Goal: Task Accomplishment & Management: Complete application form

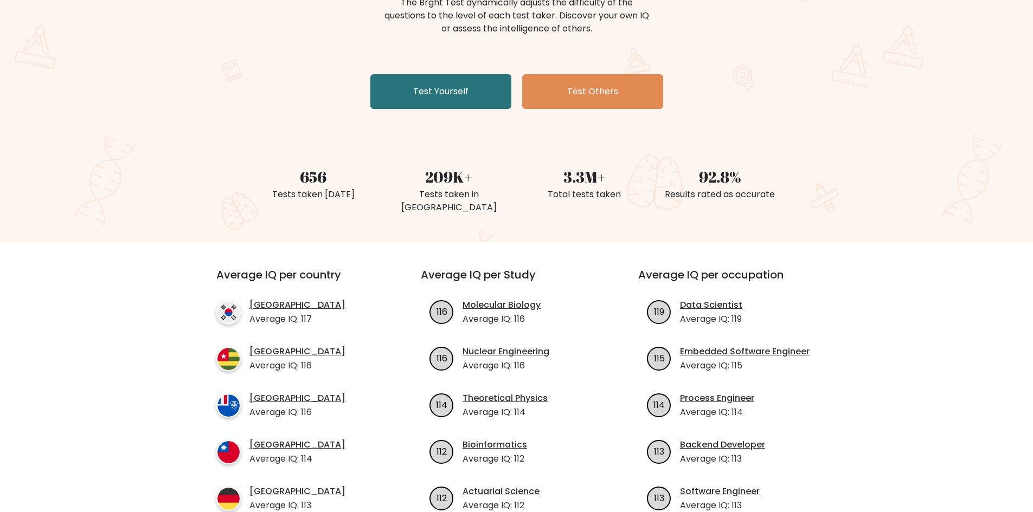
scroll to position [163, 0]
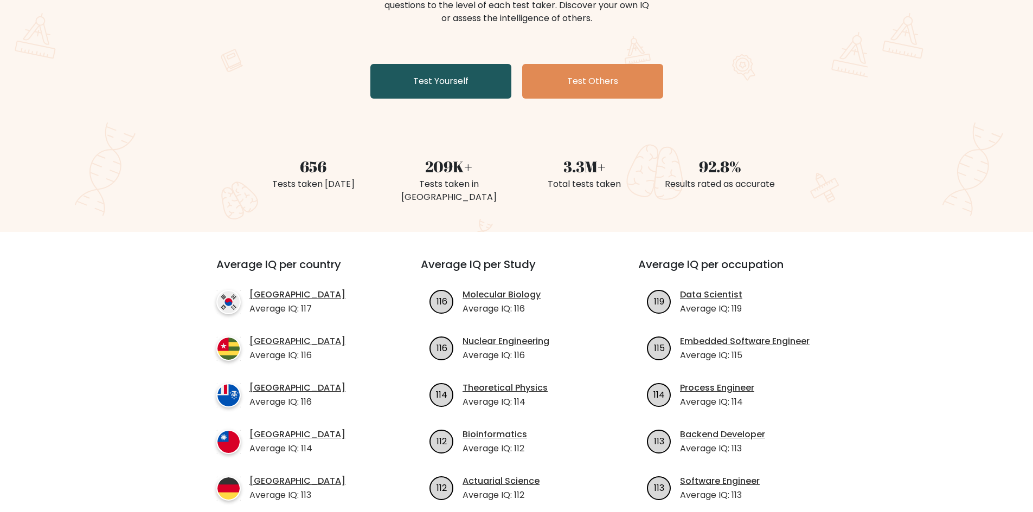
click at [469, 87] on link "Test Yourself" at bounding box center [440, 81] width 141 height 35
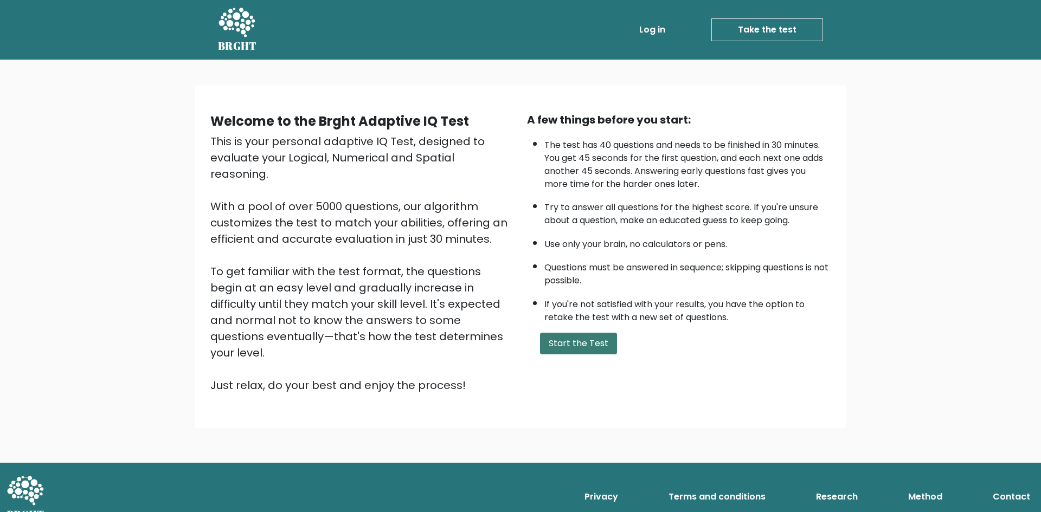
click at [587, 345] on button "Start the Test" at bounding box center [578, 344] width 77 height 22
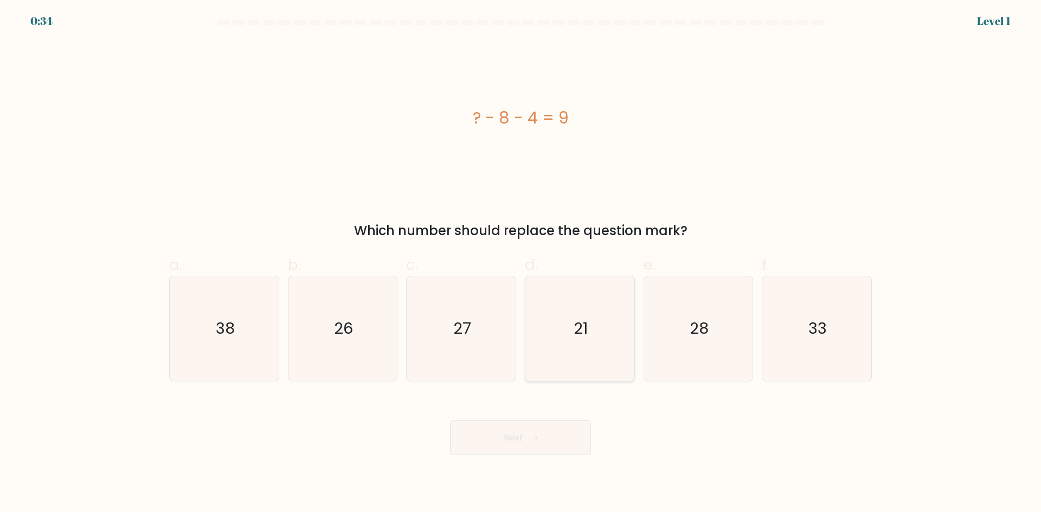
click at [573, 329] on icon "21" at bounding box center [580, 329] width 105 height 105
click at [521, 264] on input "d. 21" at bounding box center [521, 259] width 1 height 7
radio input "true"
click at [517, 433] on button "Next" at bounding box center [520, 438] width 141 height 35
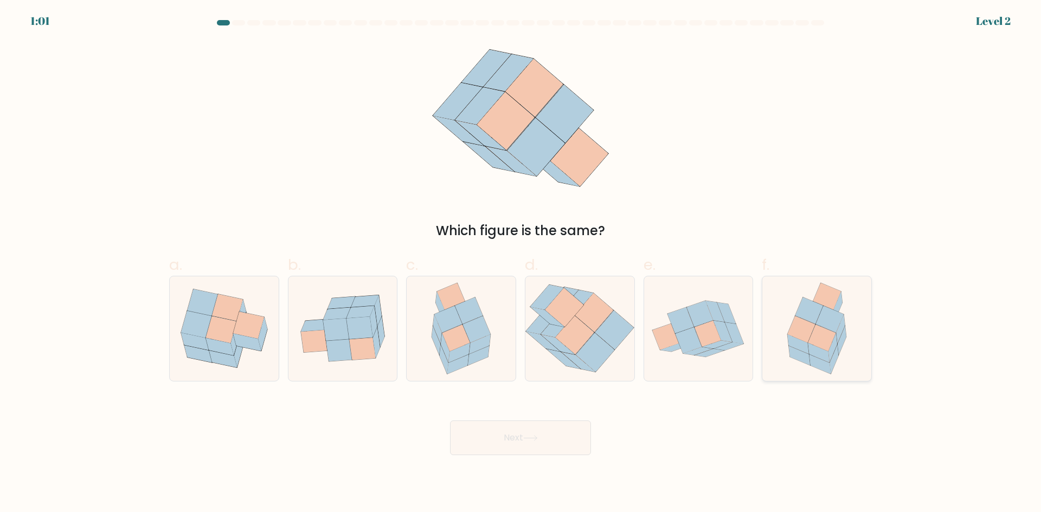
click at [801, 324] on icon at bounding box center [801, 329] width 28 height 27
click at [521, 264] on input "f." at bounding box center [521, 259] width 1 height 7
radio input "true"
click at [546, 439] on button "Next" at bounding box center [520, 438] width 141 height 35
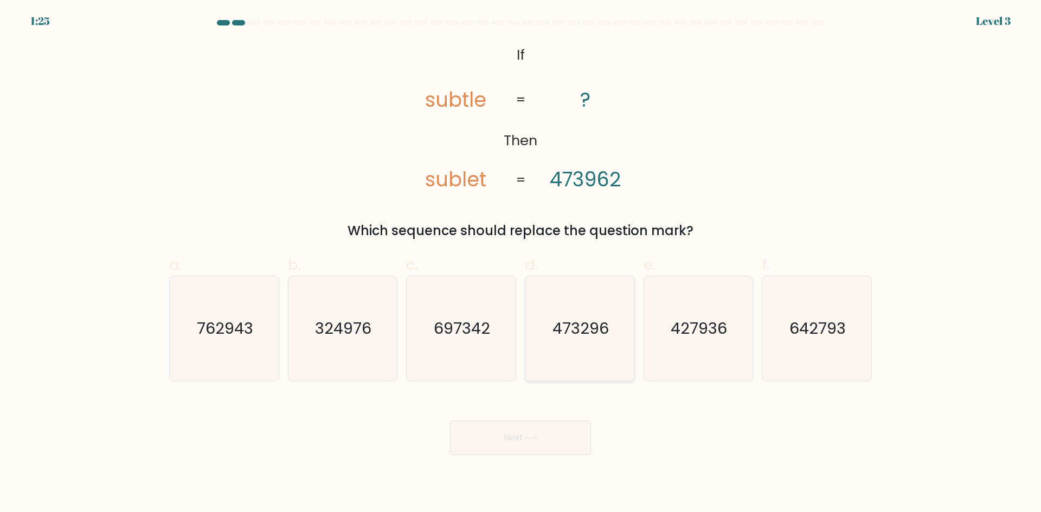
click at [599, 332] on text "473296" at bounding box center [581, 329] width 56 height 22
click at [521, 264] on input "d. 473296" at bounding box center [521, 259] width 1 height 7
radio input "true"
click at [536, 435] on icon at bounding box center [530, 438] width 15 height 6
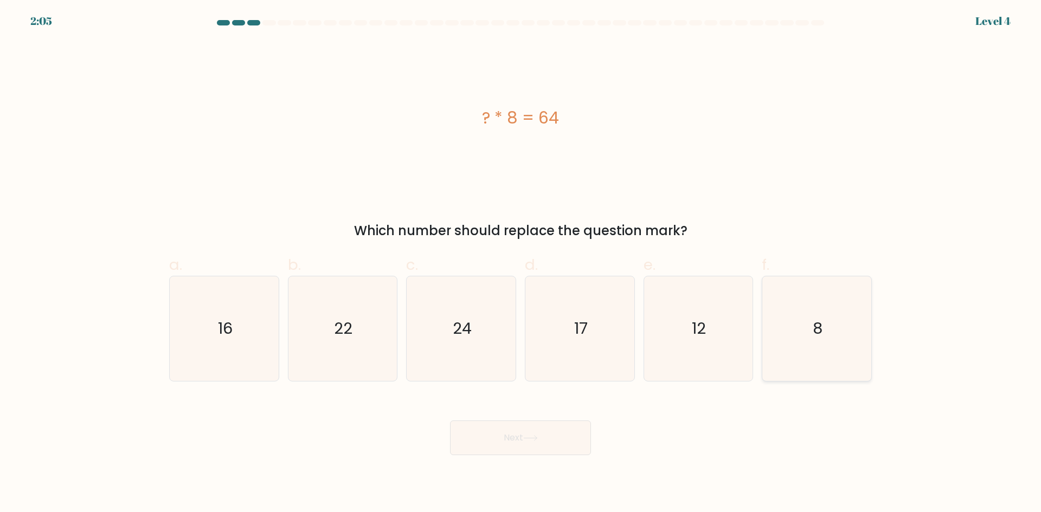
click at [823, 326] on text "8" at bounding box center [818, 329] width 10 height 22
click at [521, 264] on input "f. 8" at bounding box center [521, 259] width 1 height 7
radio input "true"
click at [560, 446] on button "Next" at bounding box center [520, 438] width 141 height 35
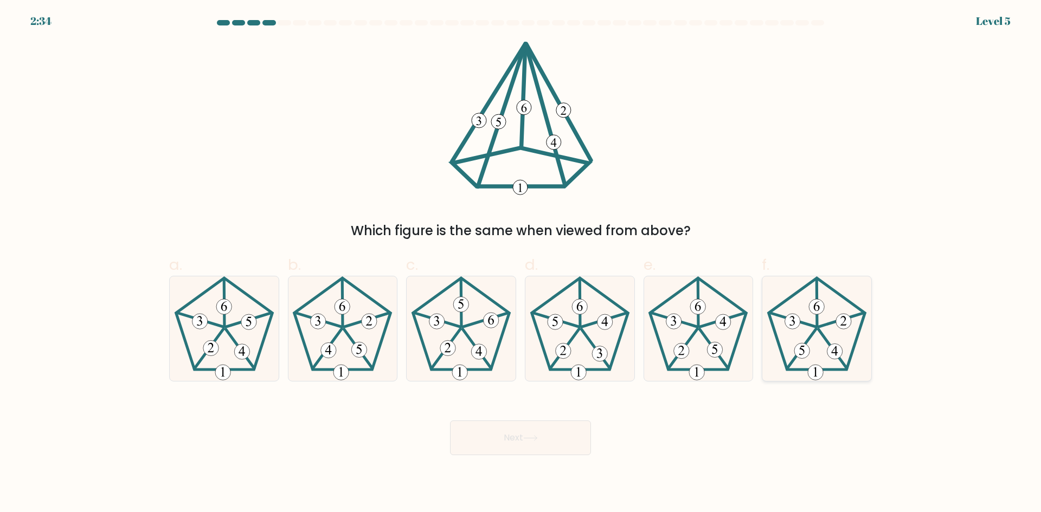
click at [845, 336] on icon at bounding box center [817, 329] width 105 height 105
click at [521, 264] on input "f." at bounding box center [521, 259] width 1 height 7
radio input "true"
click at [553, 434] on button "Next" at bounding box center [520, 438] width 141 height 35
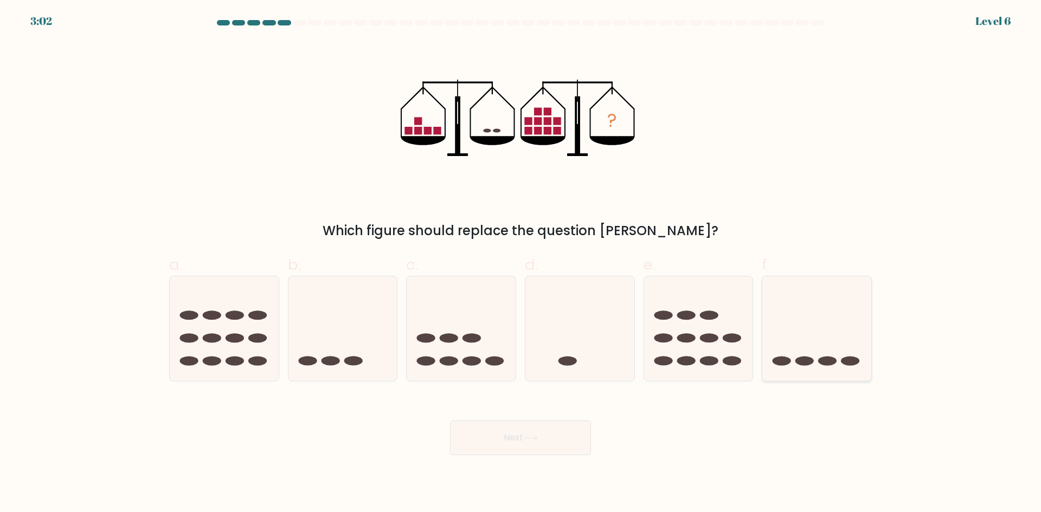
click at [798, 334] on icon at bounding box center [816, 329] width 109 height 90
click at [521, 264] on input "f." at bounding box center [521, 259] width 1 height 7
radio input "true"
click at [518, 439] on button "Next" at bounding box center [520, 438] width 141 height 35
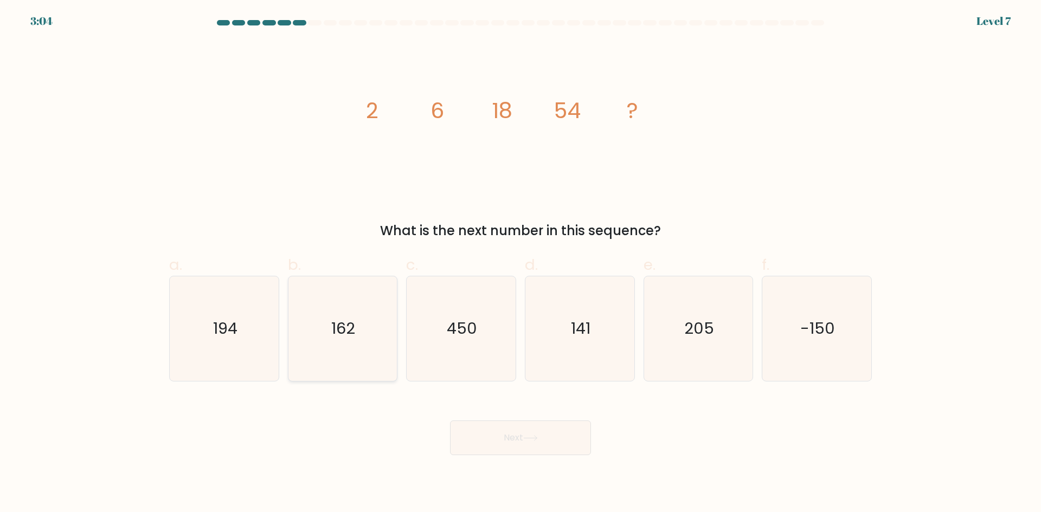
click at [359, 324] on icon "162" at bounding box center [342, 329] width 105 height 105
click at [521, 264] on input "b. 162" at bounding box center [521, 259] width 1 height 7
radio input "true"
click at [547, 427] on button "Next" at bounding box center [520, 438] width 141 height 35
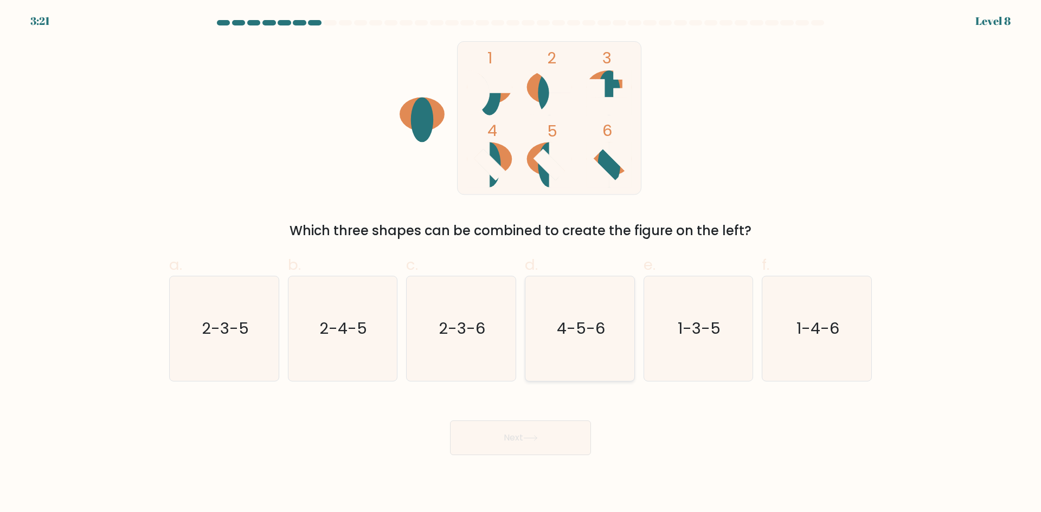
click at [595, 318] on text "4-5-6" at bounding box center [581, 329] width 48 height 22
click at [521, 264] on input "d. 4-5-6" at bounding box center [521, 259] width 1 height 7
radio input "true"
click at [543, 440] on button "Next" at bounding box center [520, 438] width 141 height 35
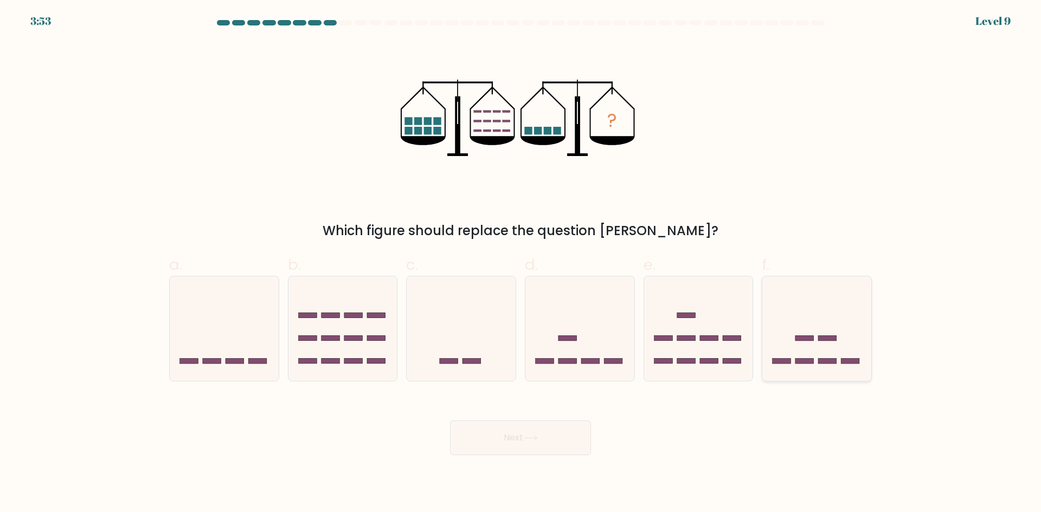
click at [811, 326] on icon at bounding box center [816, 329] width 109 height 90
click at [521, 264] on input "f." at bounding box center [521, 259] width 1 height 7
radio input "true"
click at [556, 425] on button "Next" at bounding box center [520, 438] width 141 height 35
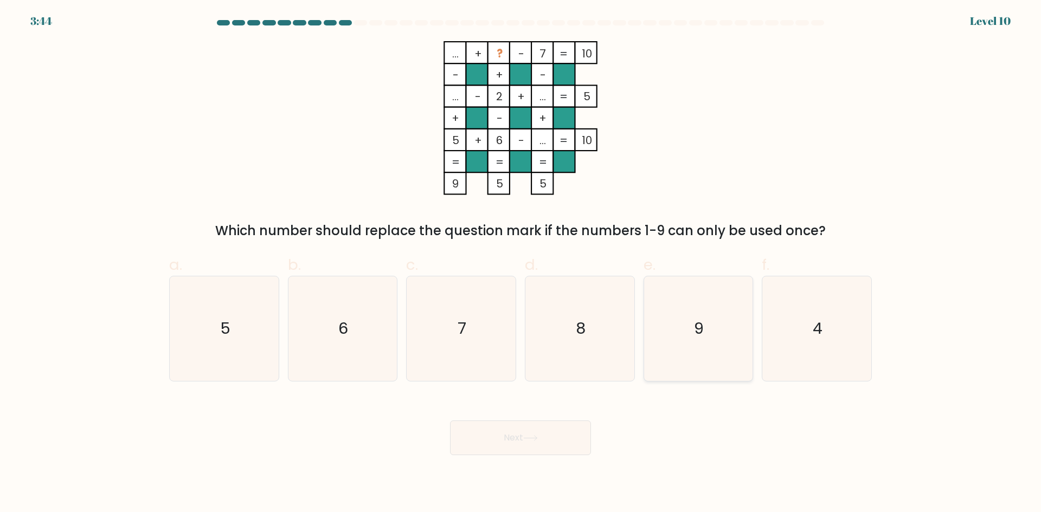
click at [706, 323] on icon "9" at bounding box center [698, 329] width 105 height 105
click at [521, 264] on input "e. 9" at bounding box center [521, 259] width 1 height 7
radio input "true"
click at [546, 429] on button "Next" at bounding box center [520, 438] width 141 height 35
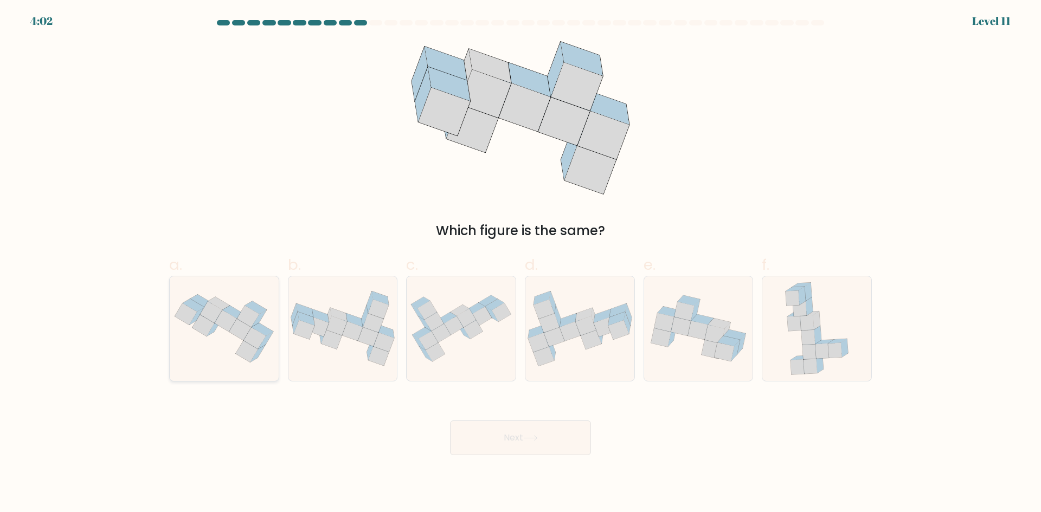
click at [249, 318] on icon at bounding box center [248, 317] width 22 height 22
click at [521, 264] on input "a." at bounding box center [521, 259] width 1 height 7
radio input "true"
click at [535, 441] on icon at bounding box center [530, 438] width 15 height 6
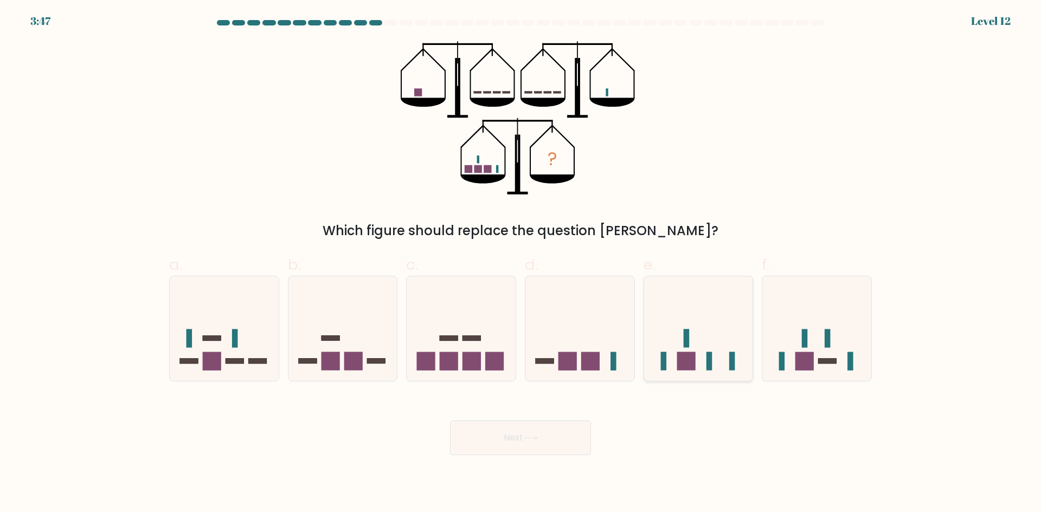
click at [700, 329] on icon at bounding box center [698, 329] width 109 height 90
click at [521, 264] on input "e." at bounding box center [521, 259] width 1 height 7
radio input "true"
click at [526, 450] on button "Next" at bounding box center [520, 438] width 141 height 35
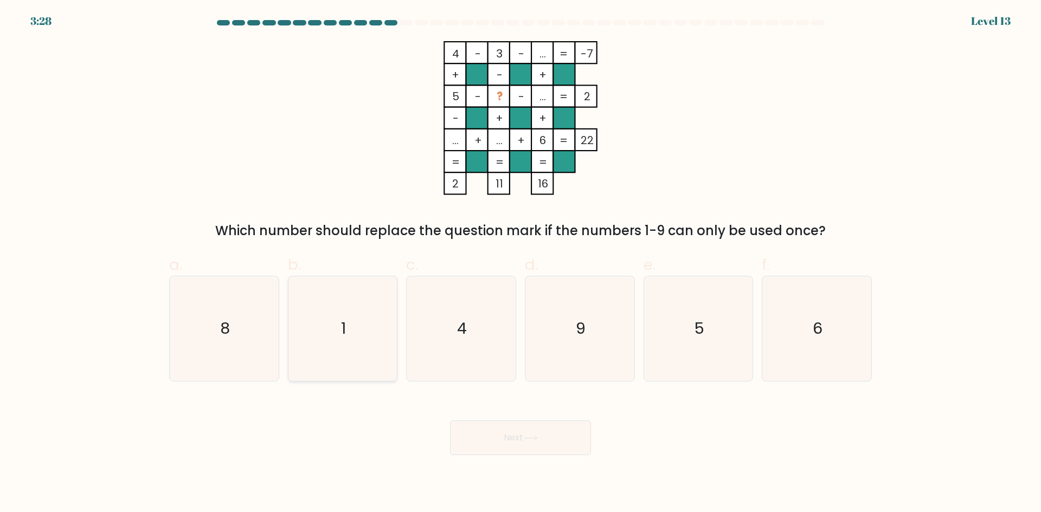
click at [373, 323] on icon "1" at bounding box center [342, 329] width 105 height 105
click at [521, 264] on input "b. 1" at bounding box center [521, 259] width 1 height 7
radio input "true"
click at [252, 329] on icon "8" at bounding box center [224, 329] width 105 height 105
click at [521, 264] on input "a. 8" at bounding box center [521, 259] width 1 height 7
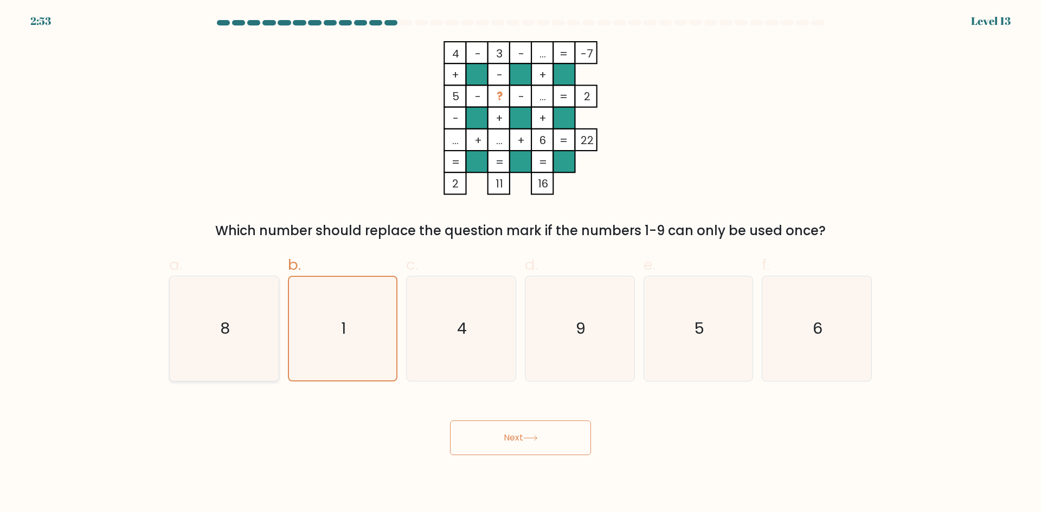
radio input "true"
click at [527, 440] on icon at bounding box center [530, 438] width 15 height 6
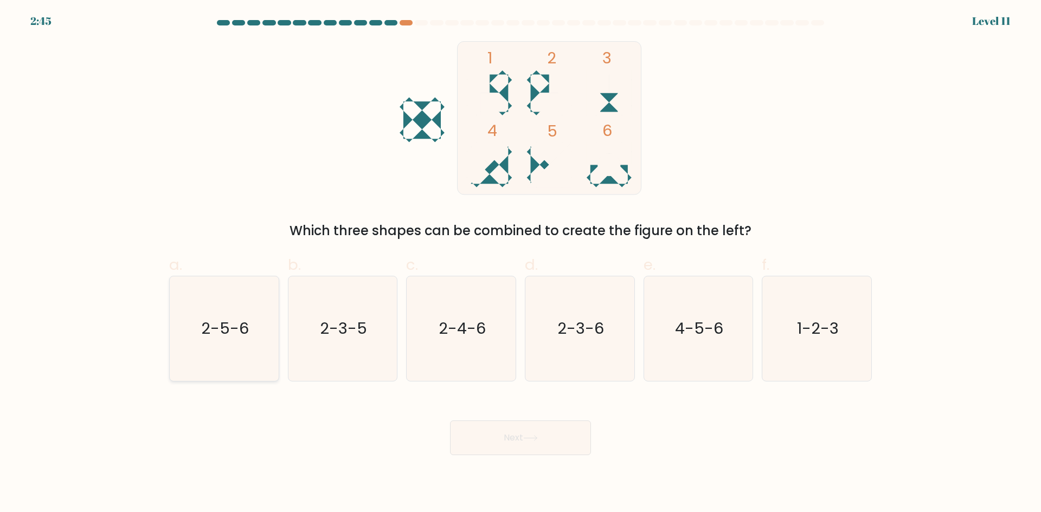
click at [225, 334] on text "2-5-6" at bounding box center [225, 329] width 48 height 22
click at [521, 264] on input "a. 2-5-6" at bounding box center [521, 259] width 1 height 7
radio input "true"
click at [550, 440] on button "Next" at bounding box center [520, 438] width 141 height 35
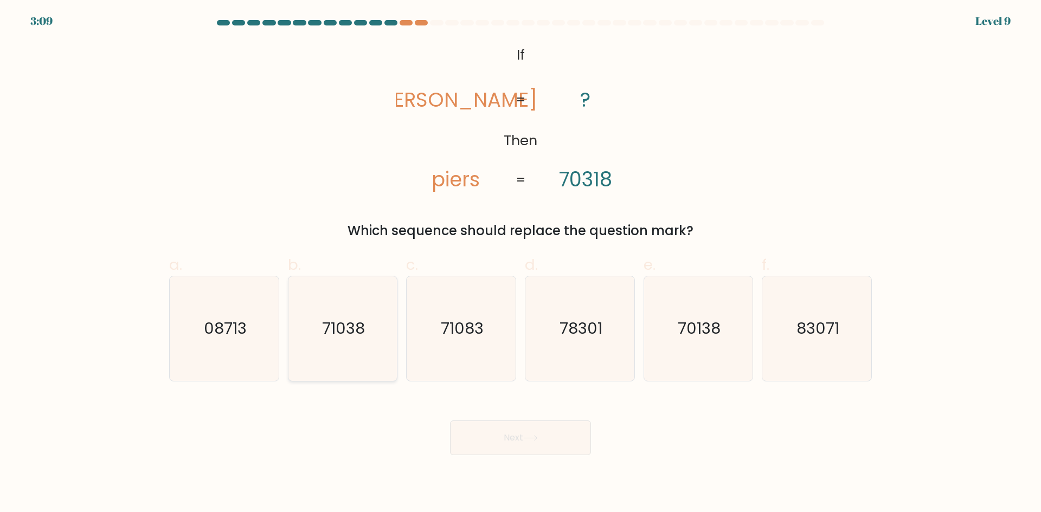
click at [356, 320] on text "71038" at bounding box center [343, 329] width 43 height 22
click at [521, 264] on input "b. 71038" at bounding box center [521, 259] width 1 height 7
radio input "true"
click at [504, 441] on button "Next" at bounding box center [520, 438] width 141 height 35
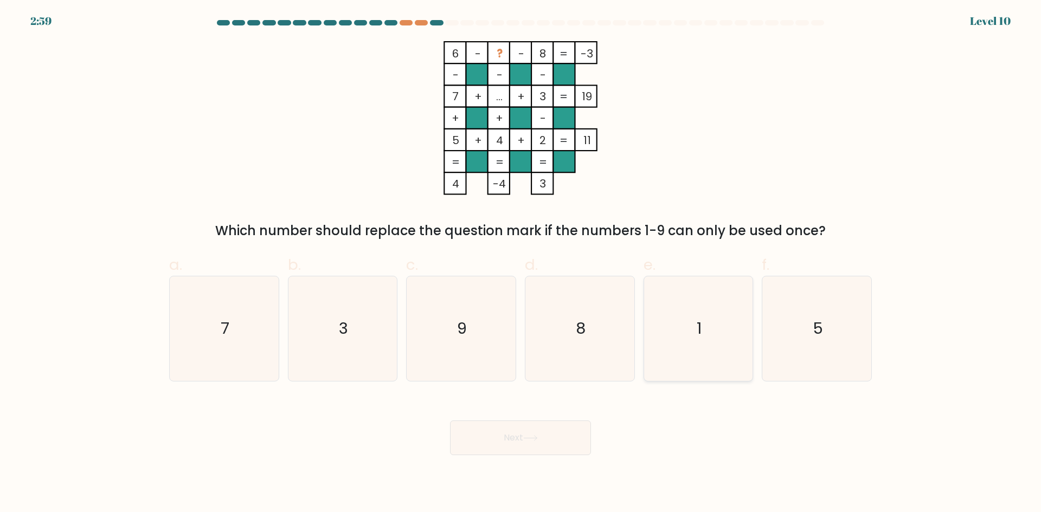
click at [683, 312] on icon "1" at bounding box center [698, 329] width 105 height 105
click at [521, 264] on input "e. 1" at bounding box center [521, 259] width 1 height 7
radio input "true"
click at [524, 439] on button "Next" at bounding box center [520, 438] width 141 height 35
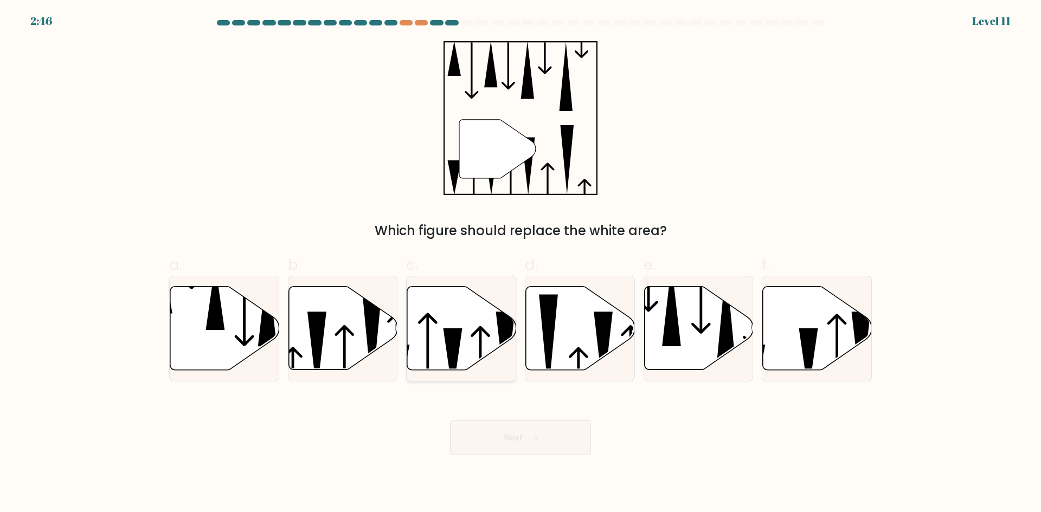
click at [453, 343] on icon at bounding box center [453, 361] width 19 height 66
click at [521, 264] on input "c." at bounding box center [521, 259] width 1 height 7
radio input "true"
click at [546, 437] on button "Next" at bounding box center [520, 438] width 141 height 35
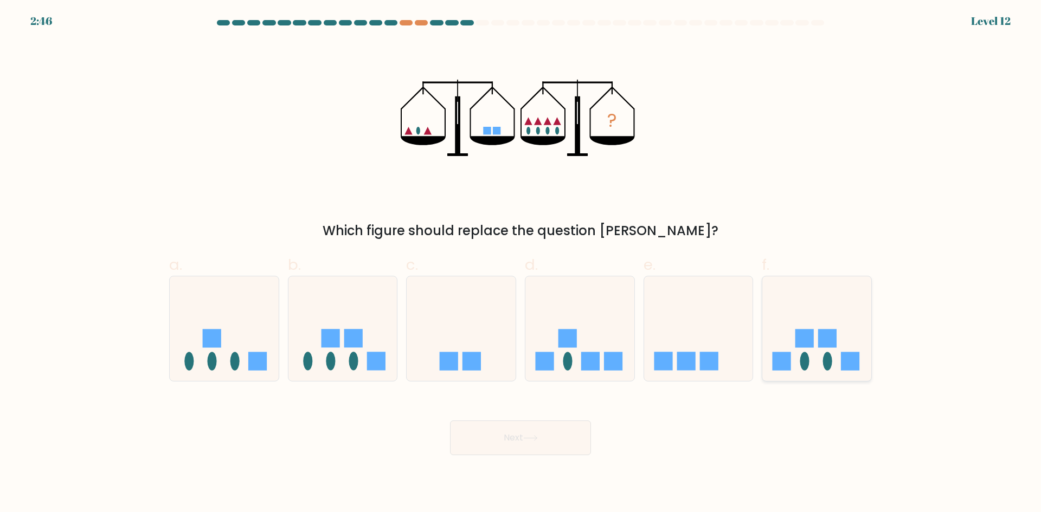
click at [806, 345] on rect at bounding box center [804, 339] width 18 height 18
click at [521, 264] on input "f." at bounding box center [521, 259] width 1 height 7
radio input "true"
click at [549, 439] on button "Next" at bounding box center [520, 438] width 141 height 35
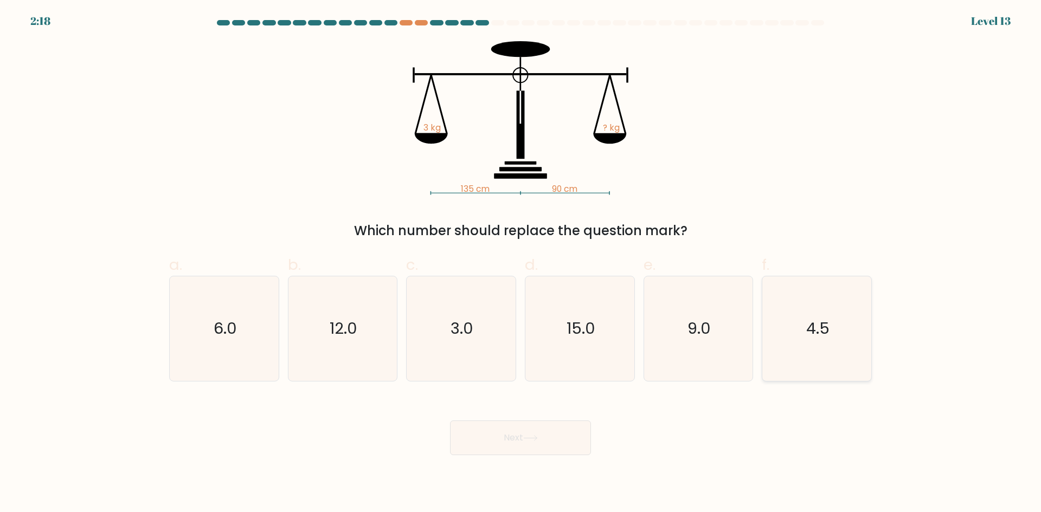
click at [808, 330] on text "4.5" at bounding box center [817, 329] width 23 height 22
click at [521, 264] on input "f. 4.5" at bounding box center [521, 259] width 1 height 7
radio input "true"
click at [551, 438] on button "Next" at bounding box center [520, 438] width 141 height 35
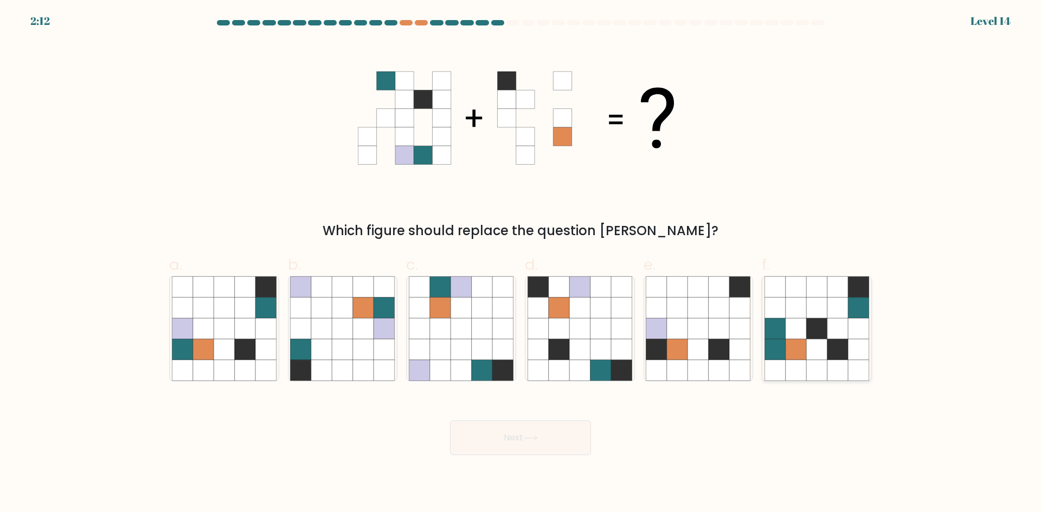
click at [775, 310] on icon at bounding box center [775, 308] width 21 height 21
click at [521, 264] on input "f." at bounding box center [521, 259] width 1 height 7
radio input "true"
click at [688, 320] on icon at bounding box center [677, 328] width 21 height 21
click at [521, 264] on input "e." at bounding box center [521, 259] width 1 height 7
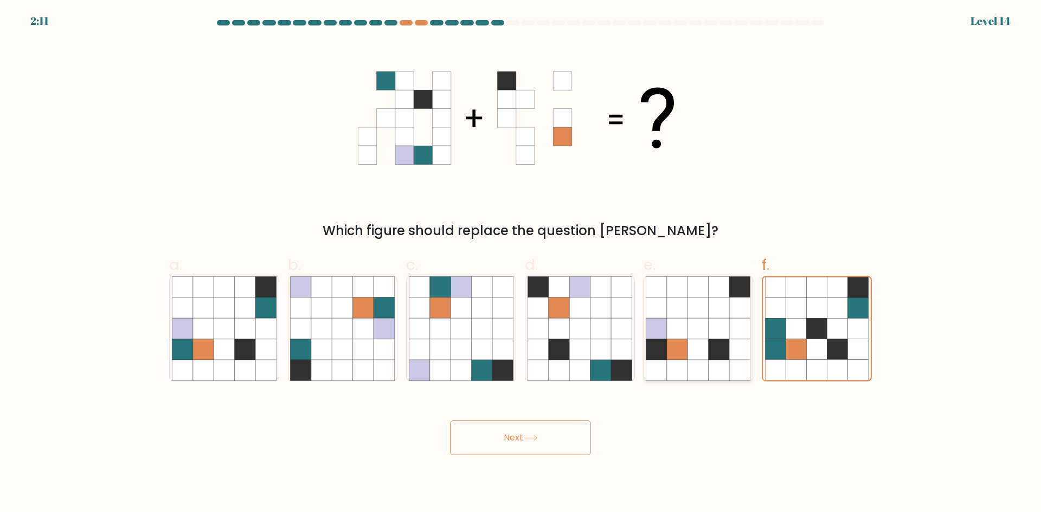
radio input "true"
click at [566, 312] on icon at bounding box center [559, 308] width 21 height 21
click at [521, 264] on input "d." at bounding box center [521, 259] width 1 height 7
radio input "true"
click at [252, 336] on icon at bounding box center [245, 328] width 21 height 21
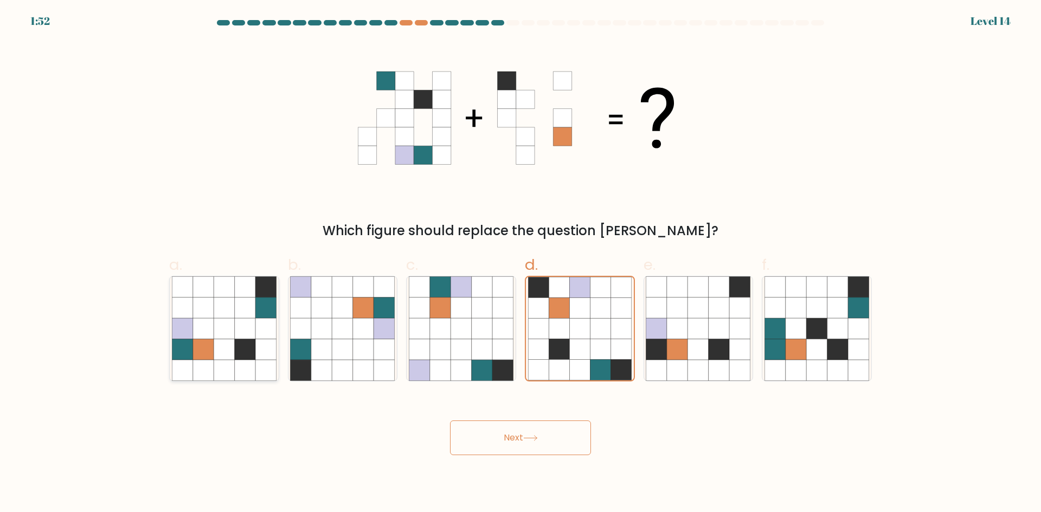
click at [521, 264] on input "a." at bounding box center [521, 259] width 1 height 7
radio input "true"
click at [515, 434] on button "Next" at bounding box center [520, 438] width 141 height 35
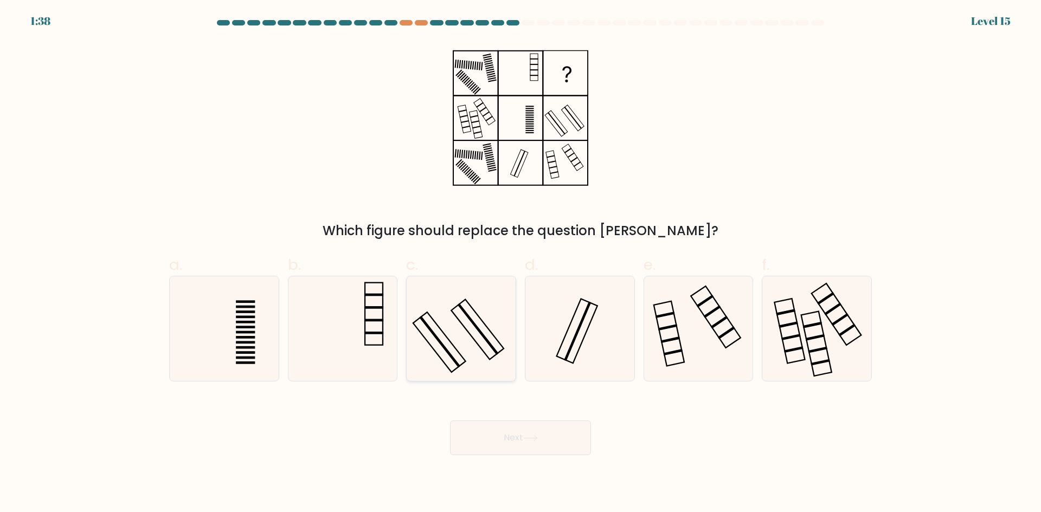
click at [470, 331] on icon at bounding box center [461, 329] width 105 height 105
click at [521, 264] on input "c." at bounding box center [521, 259] width 1 height 7
radio input "true"
click at [511, 439] on button "Next" at bounding box center [520, 438] width 141 height 35
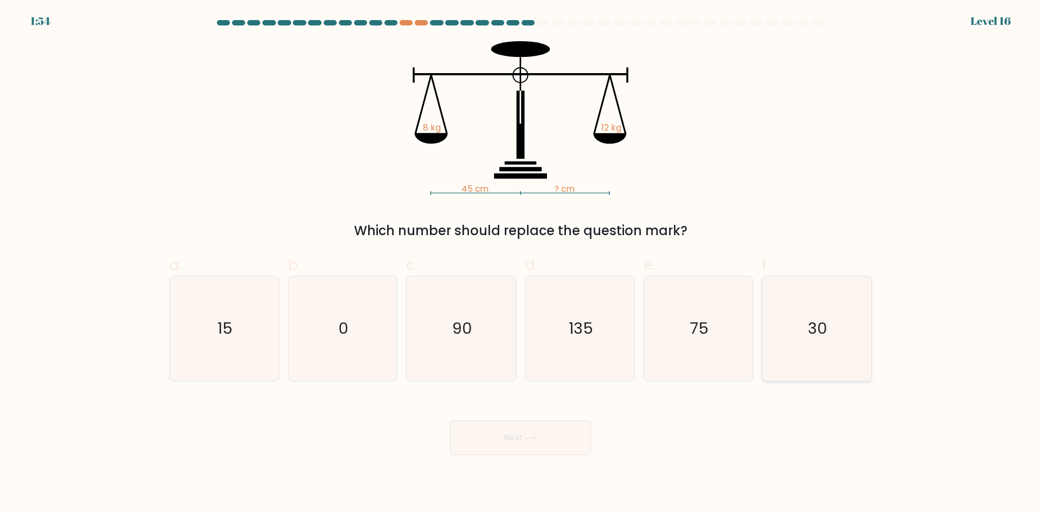
click at [811, 329] on text "30" at bounding box center [818, 329] width 20 height 22
click at [521, 264] on input "f. 30" at bounding box center [521, 259] width 1 height 7
radio input "true"
click at [519, 436] on button "Next" at bounding box center [520, 438] width 141 height 35
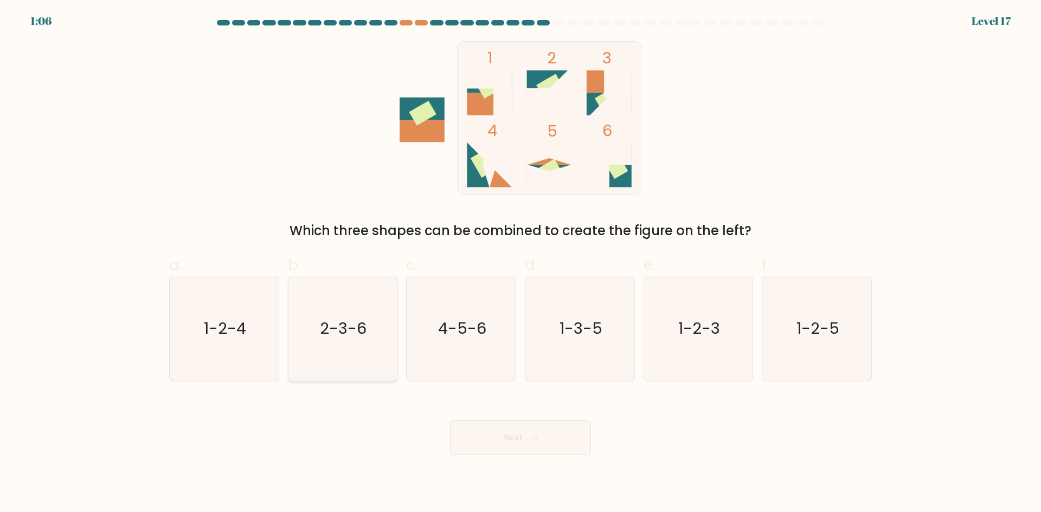
click at [347, 348] on icon "2-3-6" at bounding box center [342, 329] width 105 height 105
click at [521, 264] on input "b. 2-3-6" at bounding box center [521, 259] width 1 height 7
radio input "true"
click at [504, 429] on button "Next" at bounding box center [520, 438] width 141 height 35
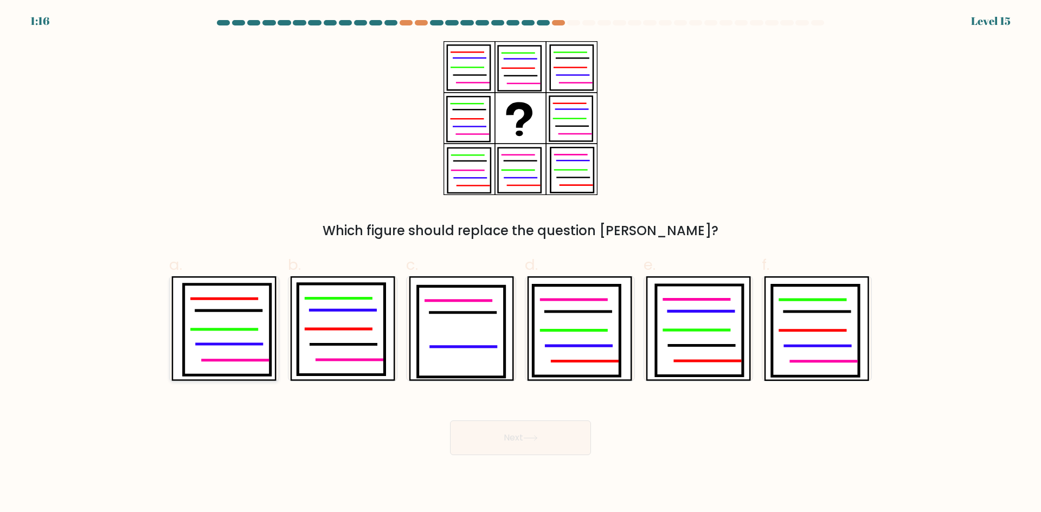
click at [220, 330] on icon at bounding box center [224, 330] width 65 height 0
click at [521, 264] on input "a." at bounding box center [521, 259] width 1 height 7
radio input "true"
click at [530, 441] on button "Next" at bounding box center [520, 438] width 141 height 35
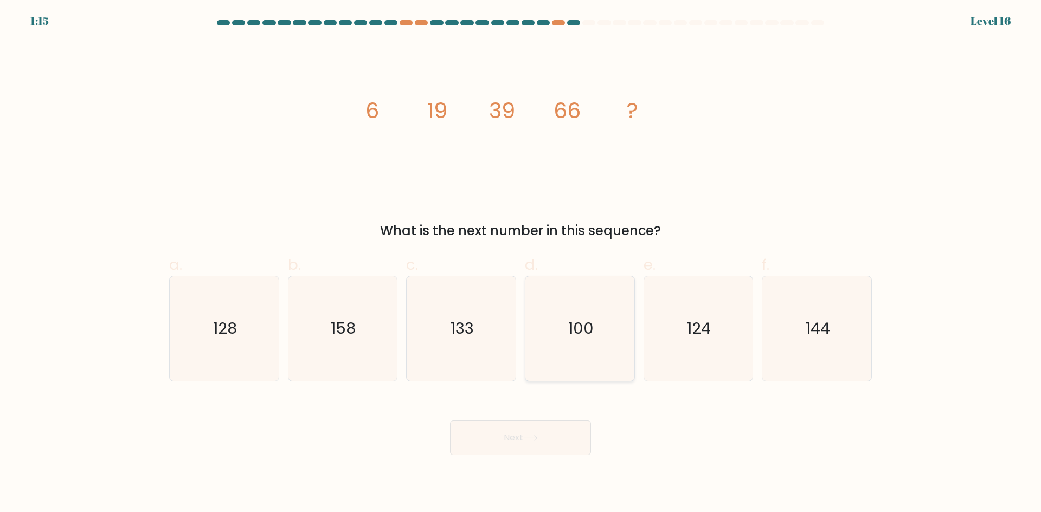
click at [602, 345] on icon "100" at bounding box center [580, 329] width 105 height 105
click at [521, 264] on input "d. 100" at bounding box center [521, 259] width 1 height 7
radio input "true"
click at [538, 440] on icon at bounding box center [530, 438] width 15 height 6
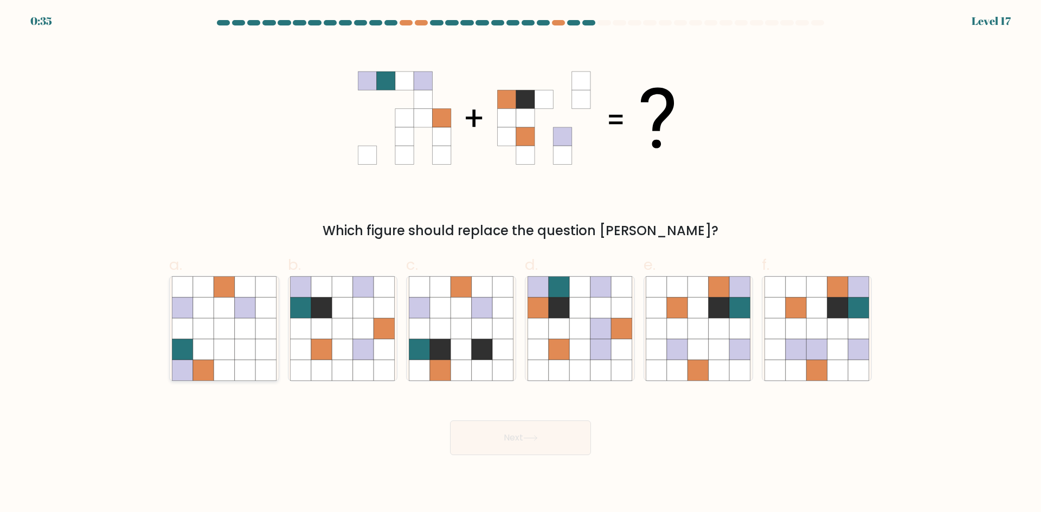
click at [219, 358] on icon at bounding box center [224, 349] width 21 height 21
click at [521, 264] on input "a." at bounding box center [521, 259] width 1 height 7
radio input "true"
click at [522, 446] on button "Next" at bounding box center [520, 438] width 141 height 35
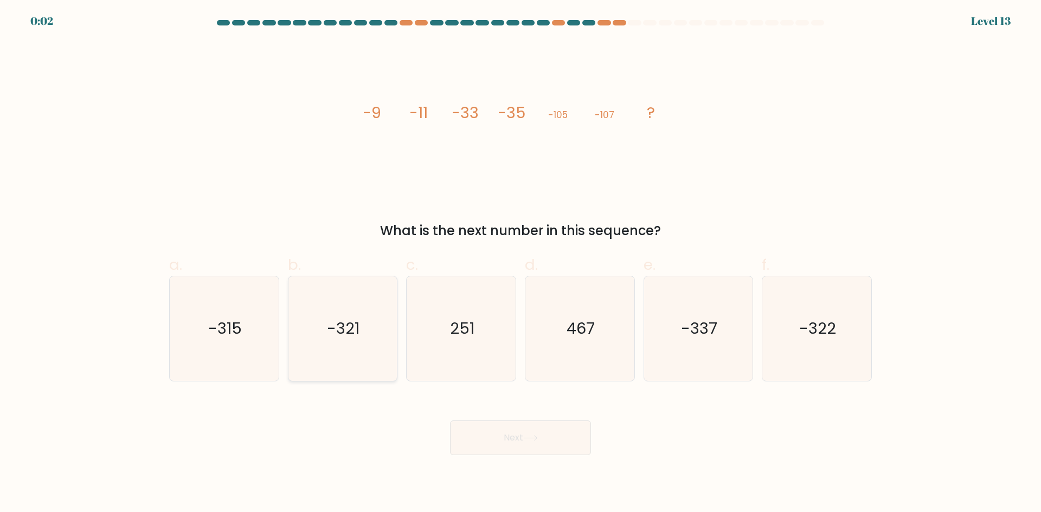
click at [358, 316] on icon "-321" at bounding box center [342, 329] width 105 height 105
click at [521, 264] on input "b. -321" at bounding box center [521, 259] width 1 height 7
radio input "true"
click at [504, 439] on button "Next" at bounding box center [520, 438] width 141 height 35
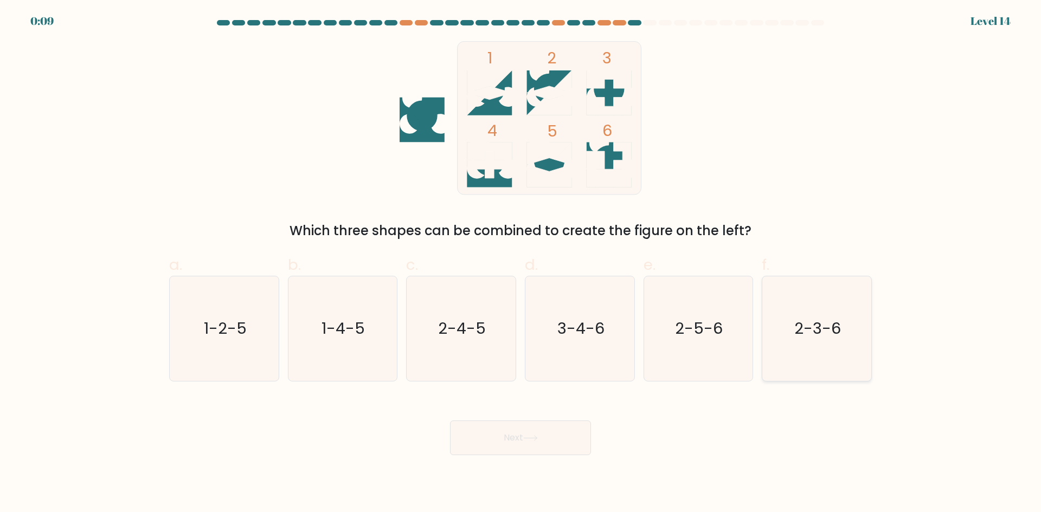
click at [811, 313] on icon "2-3-6" at bounding box center [817, 329] width 105 height 105
click at [521, 264] on input "f. 2-3-6" at bounding box center [521, 259] width 1 height 7
radio input "true"
click at [508, 439] on button "Next" at bounding box center [520, 438] width 141 height 35
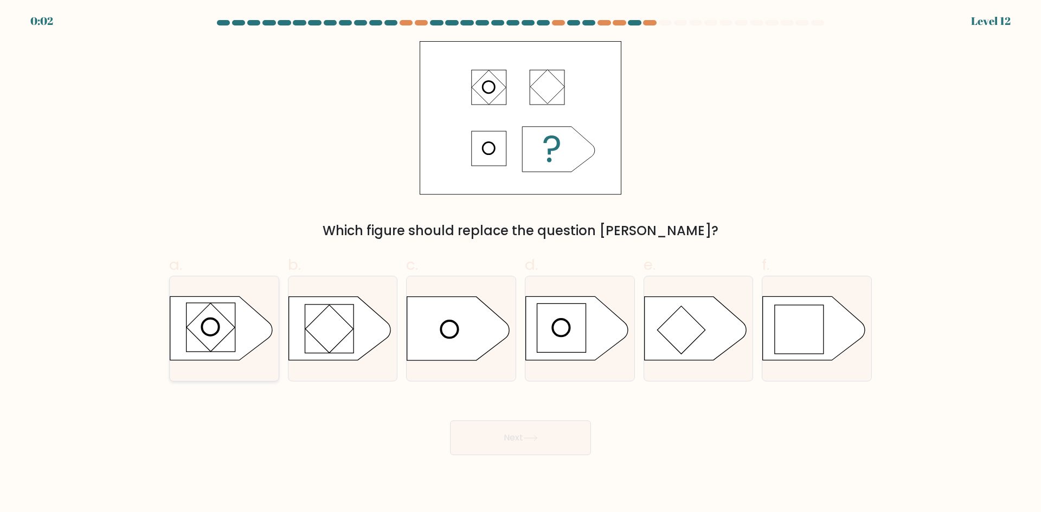
click at [220, 322] on rect at bounding box center [211, 328] width 48 height 48
click at [521, 264] on input "a." at bounding box center [521, 259] width 1 height 7
radio input "true"
click at [493, 439] on button "Next" at bounding box center [520, 438] width 141 height 35
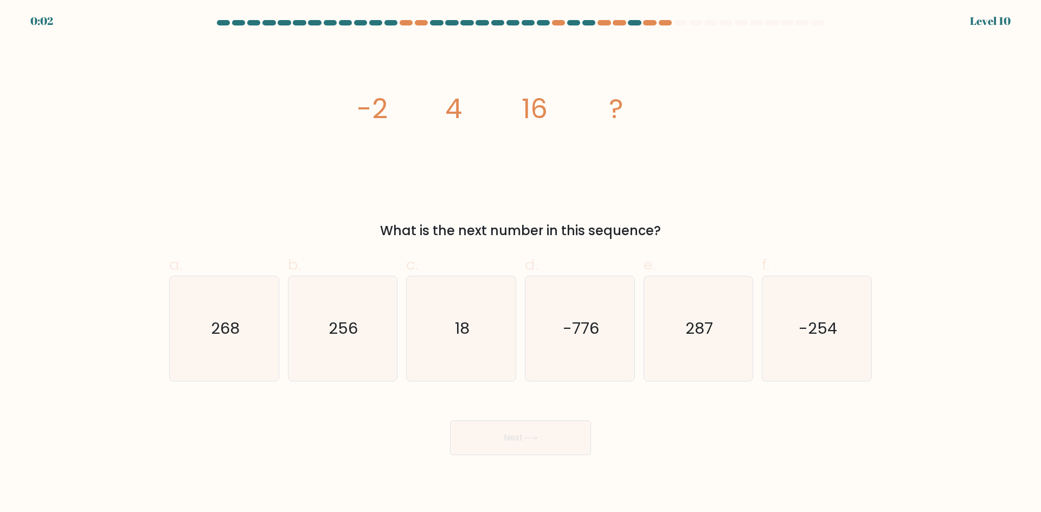
drag, startPoint x: 337, startPoint y: 324, endPoint x: 506, endPoint y: 392, distance: 182.3
click at [338, 324] on text "256" at bounding box center [343, 329] width 29 height 22
click at [521, 264] on input "b. 256" at bounding box center [521, 259] width 1 height 7
radio input "true"
click at [524, 439] on button "Next" at bounding box center [520, 438] width 141 height 35
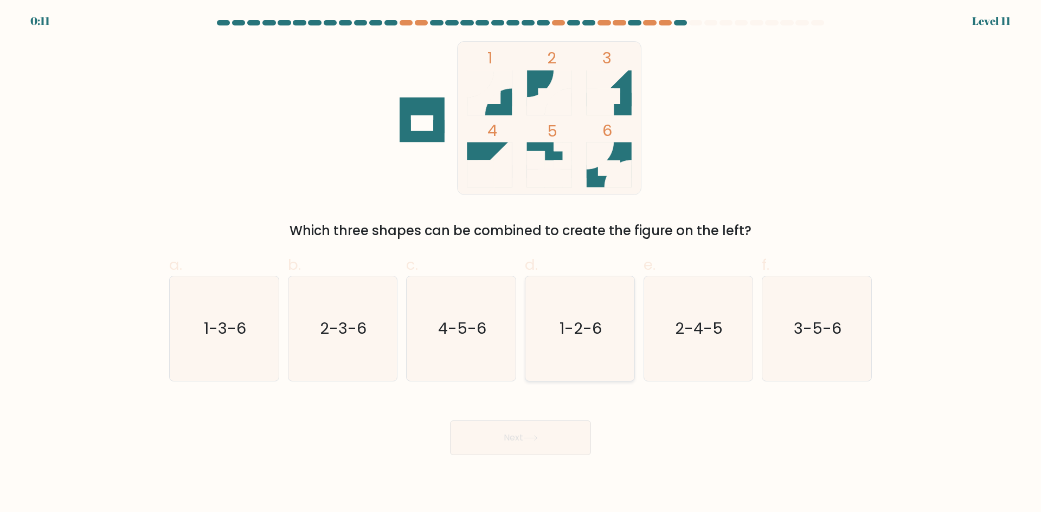
click at [596, 322] on text "1-2-6" at bounding box center [581, 329] width 42 height 22
click at [521, 264] on input "d. 1-2-6" at bounding box center [521, 259] width 1 height 7
radio input "true"
click at [542, 443] on button "Next" at bounding box center [520, 438] width 141 height 35
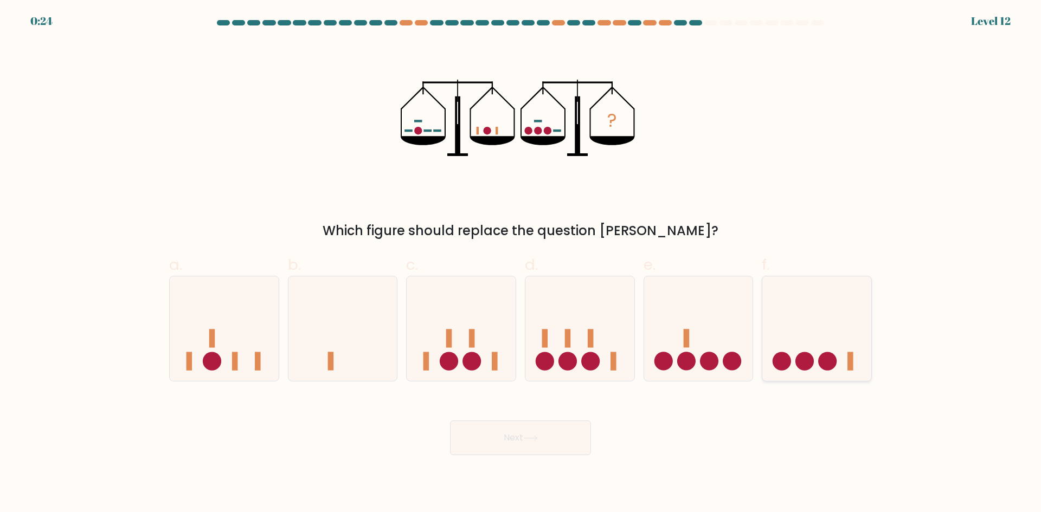
click at [803, 329] on icon at bounding box center [816, 329] width 109 height 90
click at [521, 264] on input "f." at bounding box center [521, 259] width 1 height 7
radio input "true"
click at [538, 445] on button "Next" at bounding box center [520, 438] width 141 height 35
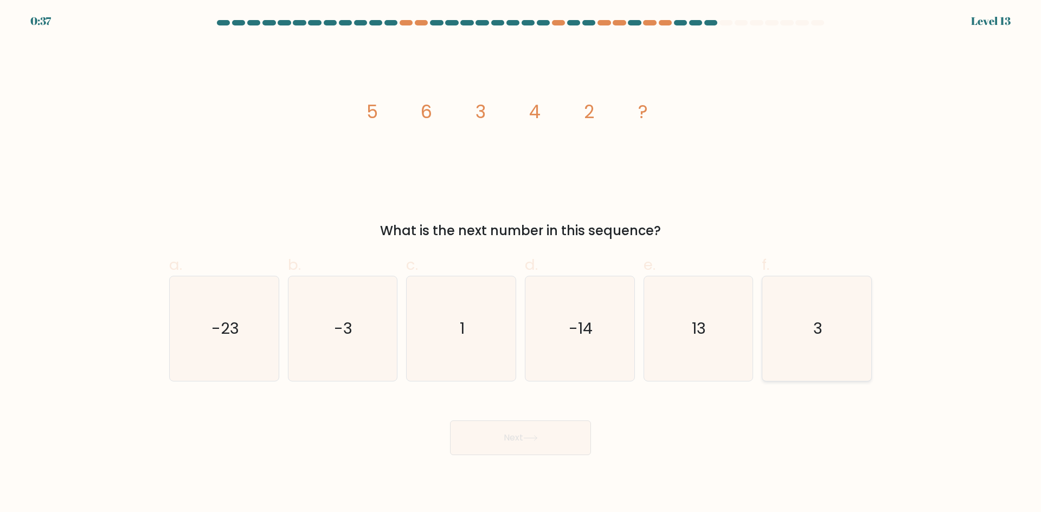
click at [805, 318] on icon "3" at bounding box center [817, 329] width 105 height 105
click at [521, 264] on input "f. 3" at bounding box center [521, 259] width 1 height 7
radio input "true"
click at [548, 434] on button "Next" at bounding box center [520, 438] width 141 height 35
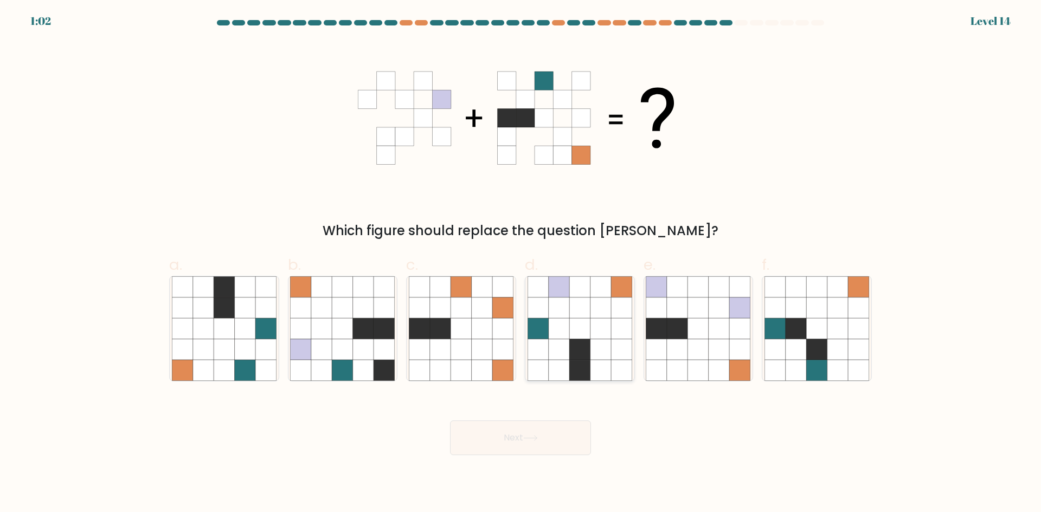
click at [587, 314] on icon at bounding box center [579, 308] width 21 height 21
click at [521, 264] on input "d." at bounding box center [521, 259] width 1 height 7
radio input "true"
click at [538, 441] on button "Next" at bounding box center [520, 438] width 141 height 35
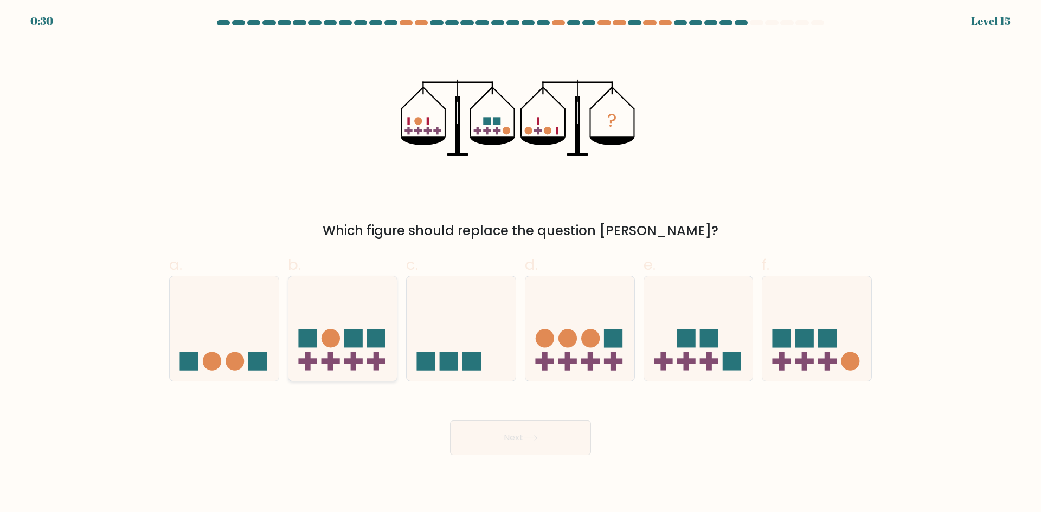
click at [357, 343] on rect at bounding box center [353, 339] width 18 height 18
click at [521, 264] on input "b." at bounding box center [521, 259] width 1 height 7
radio input "true"
click at [543, 431] on button "Next" at bounding box center [520, 438] width 141 height 35
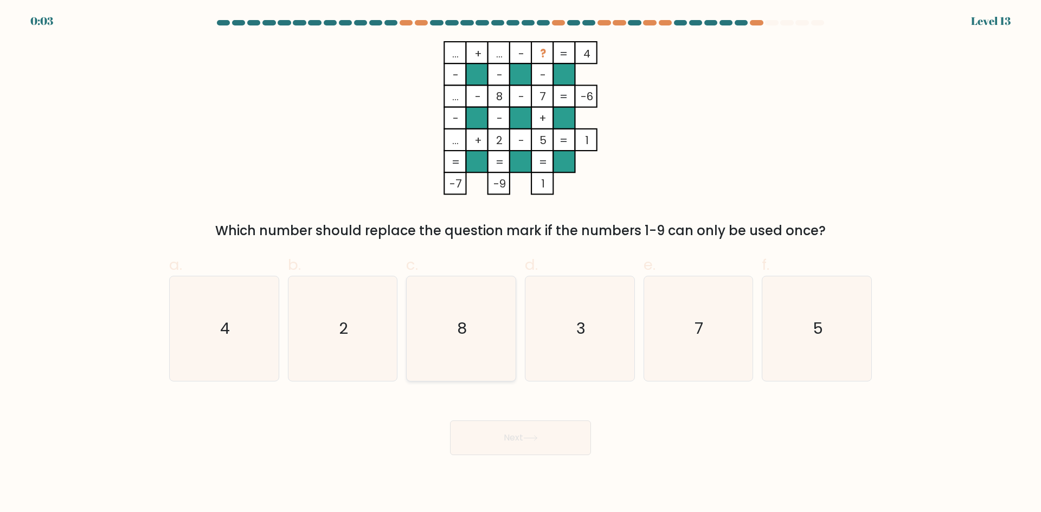
click at [491, 309] on icon "8" at bounding box center [461, 329] width 105 height 105
click at [521, 264] on input "c. 8" at bounding box center [521, 259] width 1 height 7
radio input "true"
click at [531, 423] on button "Next" at bounding box center [520, 438] width 141 height 35
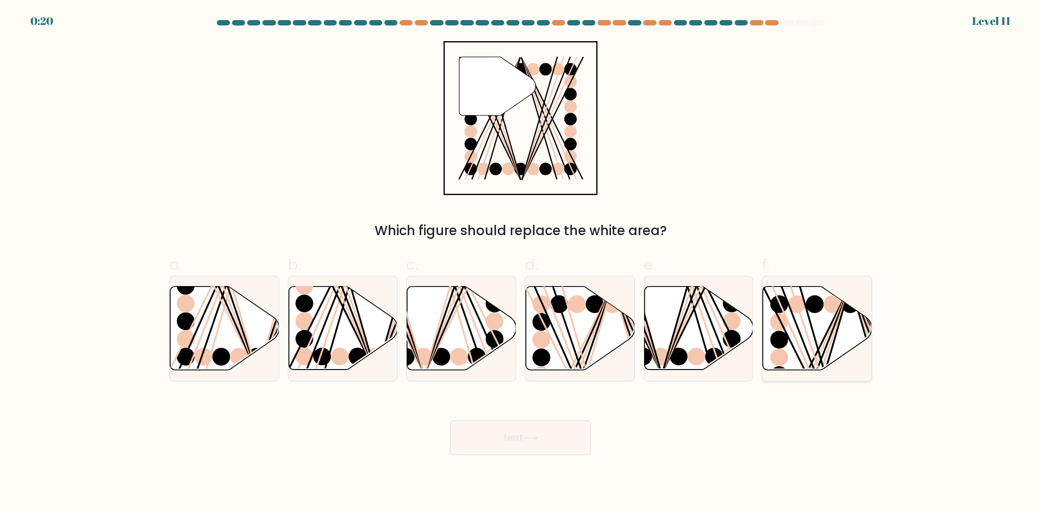
click at [803, 341] on line at bounding box center [816, 374] width 69 height 176
click at [521, 264] on input "f." at bounding box center [521, 259] width 1 height 7
radio input "true"
click at [535, 439] on icon at bounding box center [530, 438] width 15 height 6
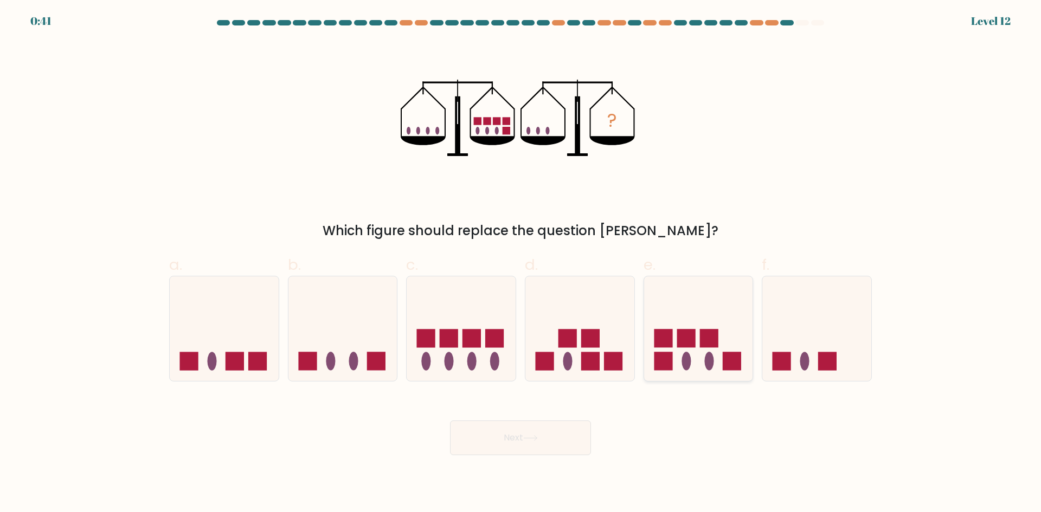
click at [683, 322] on icon at bounding box center [698, 329] width 109 height 90
click at [521, 264] on input "e." at bounding box center [521, 259] width 1 height 7
radio input "true"
click at [554, 442] on button "Next" at bounding box center [520, 438] width 141 height 35
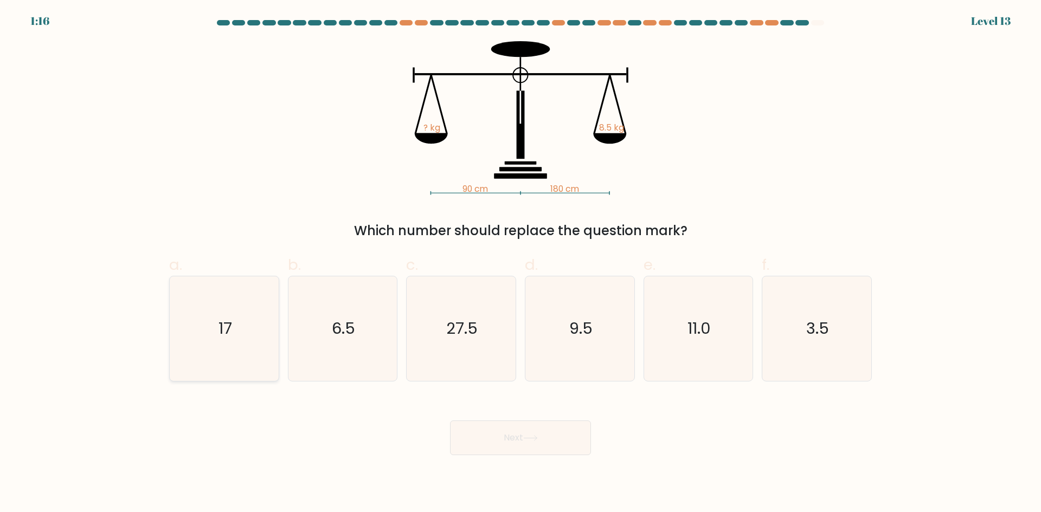
click at [214, 304] on icon "17" at bounding box center [224, 329] width 105 height 105
click at [521, 264] on input "a. 17" at bounding box center [521, 259] width 1 height 7
radio input "true"
click at [521, 441] on button "Next" at bounding box center [520, 438] width 141 height 35
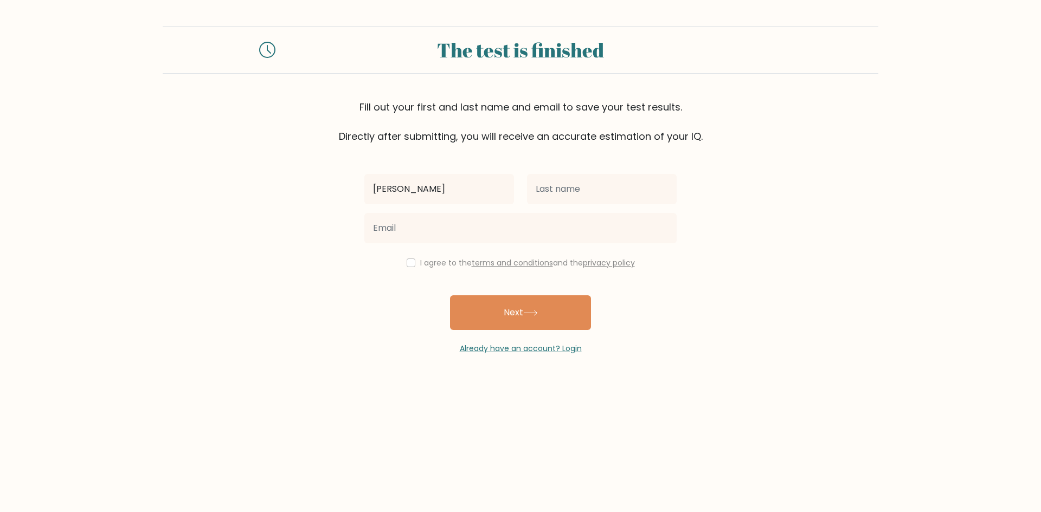
type input "Rodolfo Jr"
click at [605, 194] on input "text" at bounding box center [602, 189] width 150 height 30
type input "Ignacio"
click at [407, 267] on input "checkbox" at bounding box center [411, 263] width 9 height 9
checkbox input "true"
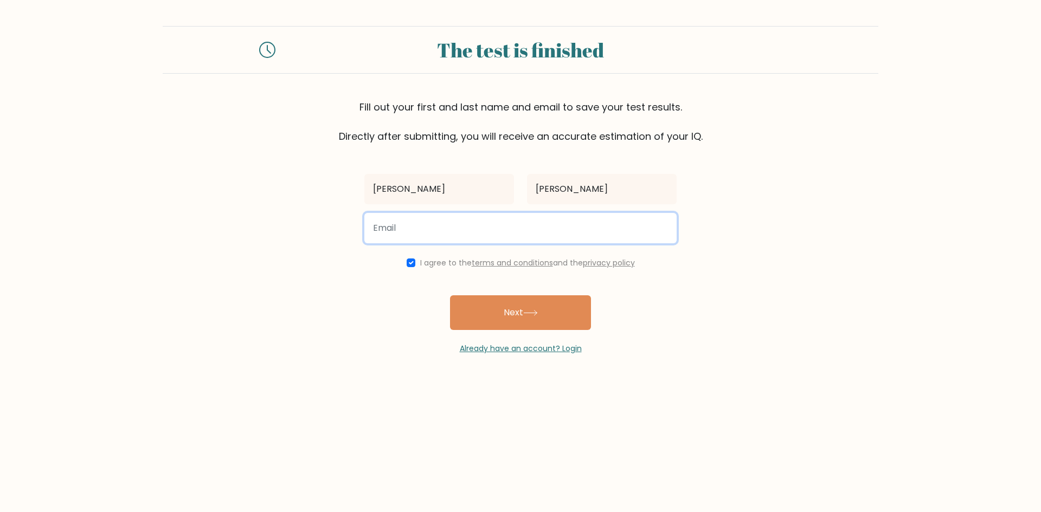
click at [421, 227] on input "email" at bounding box center [520, 228] width 312 height 30
type input "rodolfojrignacio0704@gmail.com"
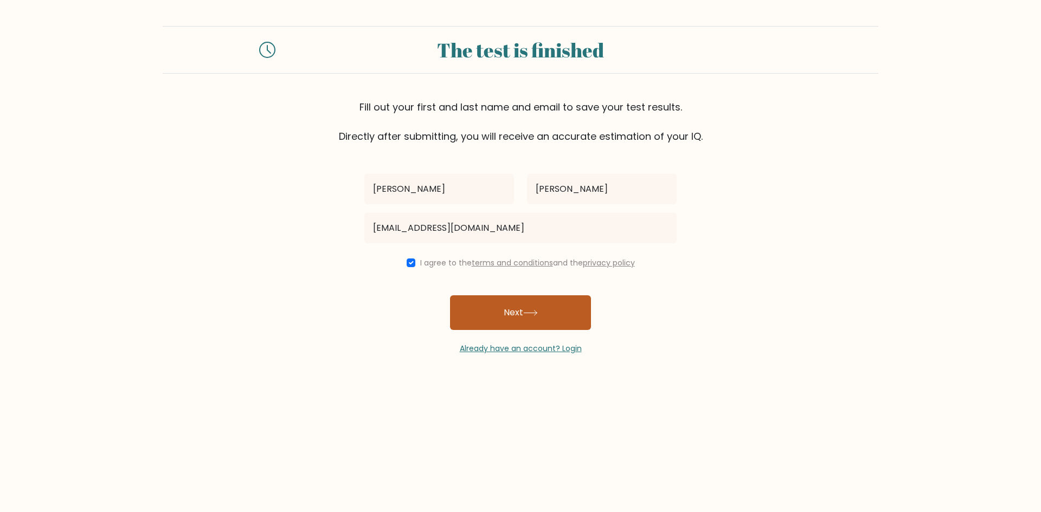
click at [512, 319] on button "Next" at bounding box center [520, 313] width 141 height 35
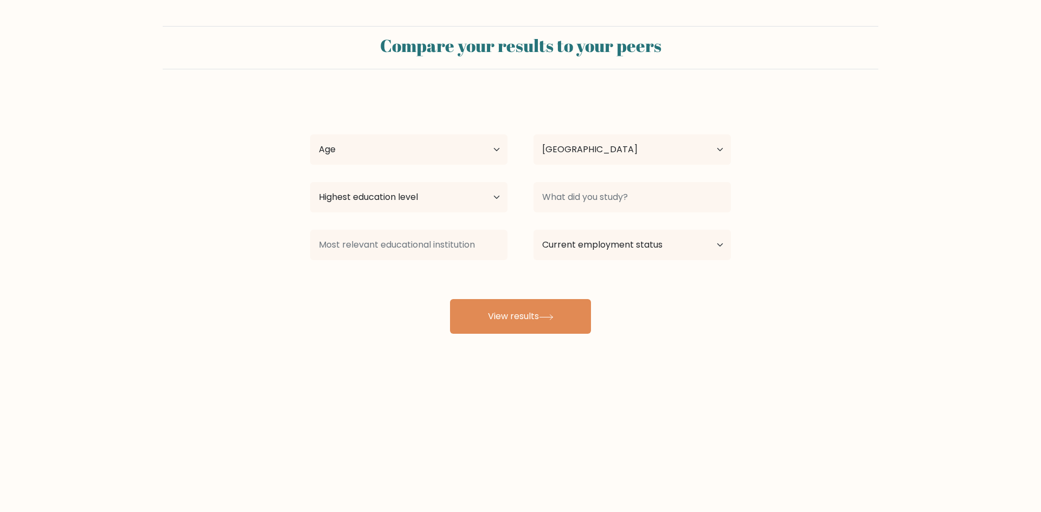
select select "PH"
click at [393, 157] on select "Age Under [DEMOGRAPHIC_DATA] [DEMOGRAPHIC_DATA] [DEMOGRAPHIC_DATA] [DEMOGRAPHIC…" at bounding box center [408, 149] width 197 height 30
select select "25_34"
click at [310, 134] on select "Age Under [DEMOGRAPHIC_DATA] [DEMOGRAPHIC_DATA] [DEMOGRAPHIC_DATA] [DEMOGRAPHIC…" at bounding box center [408, 149] width 197 height 30
click at [423, 204] on select "Highest education level No schooling Primary Lower Secondary Upper Secondary Oc…" at bounding box center [408, 197] width 197 height 30
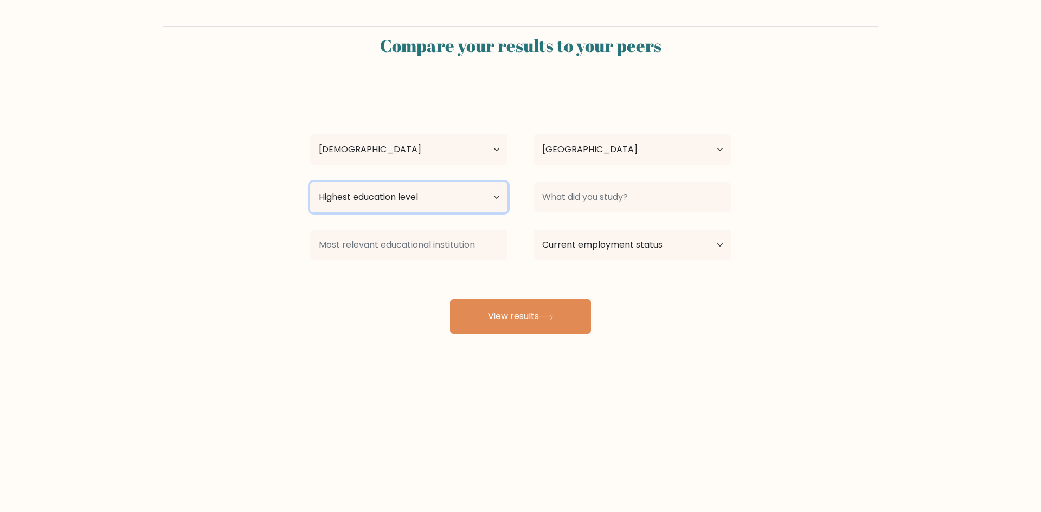
select select "bachelors_degree"
click at [310, 182] on select "Highest education level No schooling Primary Lower Secondary Upper Secondary Oc…" at bounding box center [408, 197] width 197 height 30
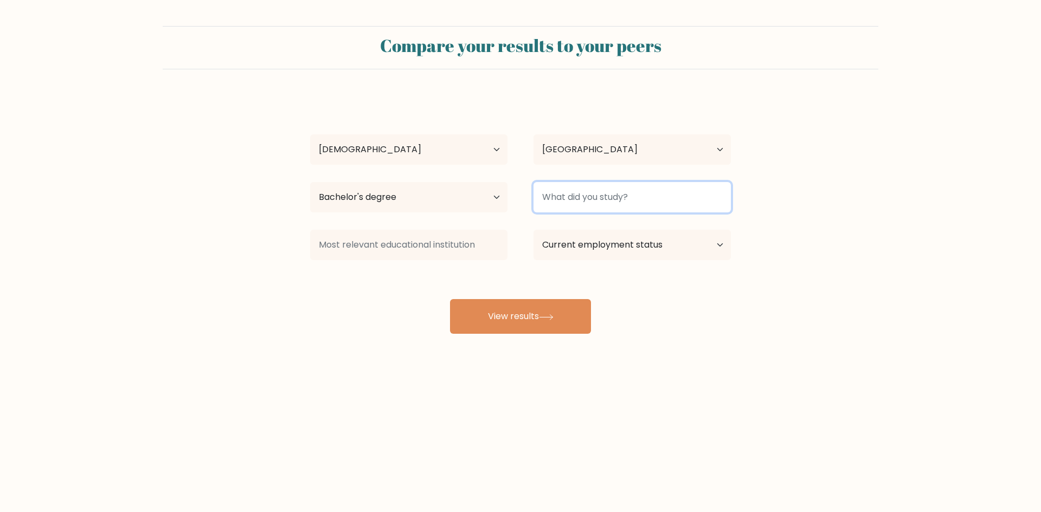
click at [580, 198] on input at bounding box center [632, 197] width 197 height 30
type input "Engineering"
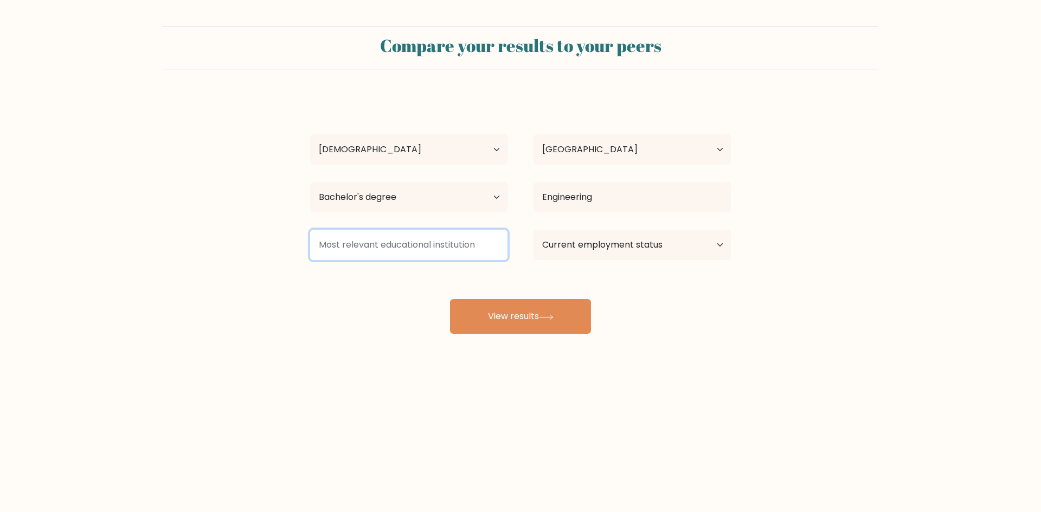
click at [426, 243] on input at bounding box center [408, 245] width 197 height 30
click at [628, 242] on select "Current employment status Employed Student Retired Other / prefer not to answer" at bounding box center [632, 245] width 197 height 30
select select "other"
click at [534, 230] on select "Current employment status Employed Student Retired Other / prefer not to answer" at bounding box center [632, 245] width 197 height 30
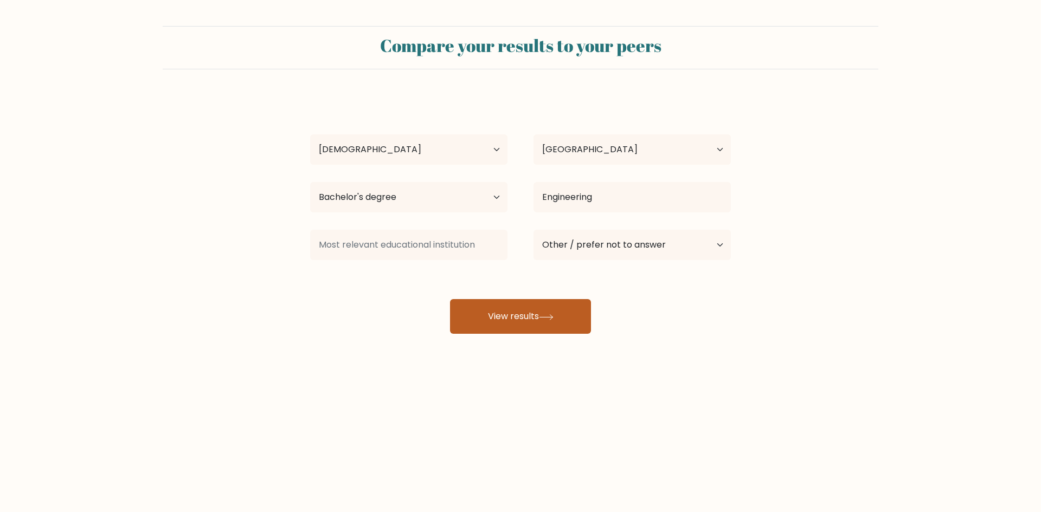
drag, startPoint x: 563, startPoint y: 311, endPoint x: 575, endPoint y: 310, distance: 11.5
click at [563, 312] on button "View results" at bounding box center [520, 316] width 141 height 35
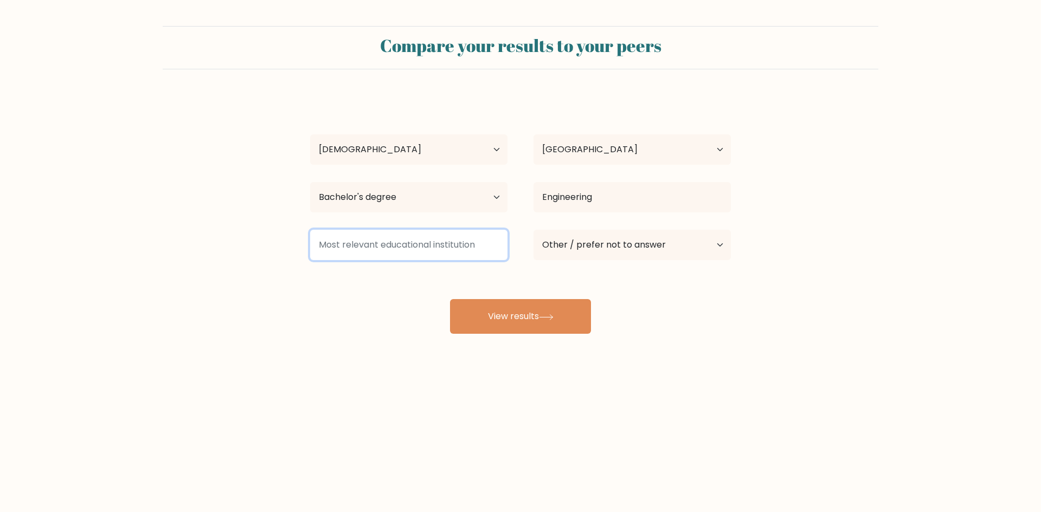
click at [438, 239] on input at bounding box center [408, 245] width 197 height 30
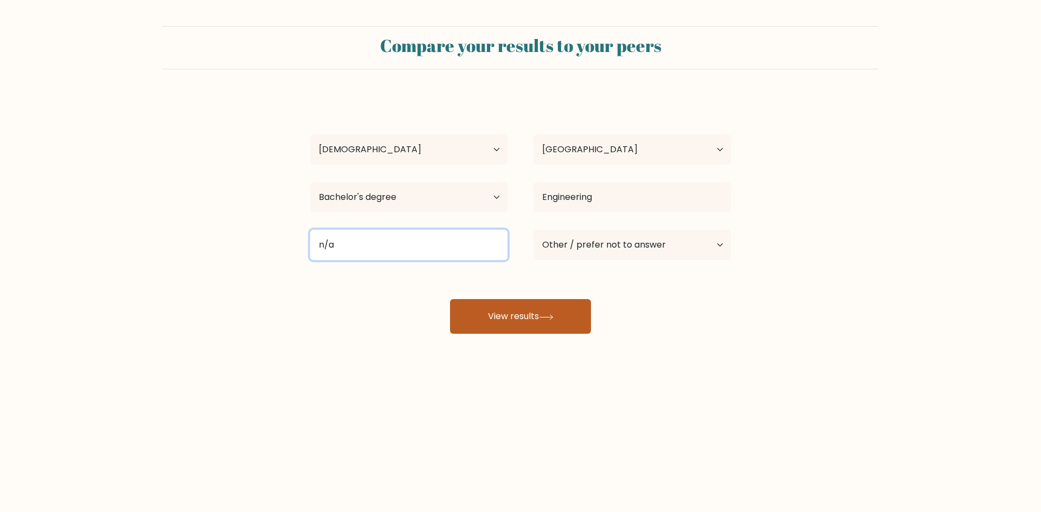
type input "n/a"
click at [510, 318] on button "View results" at bounding box center [520, 316] width 141 height 35
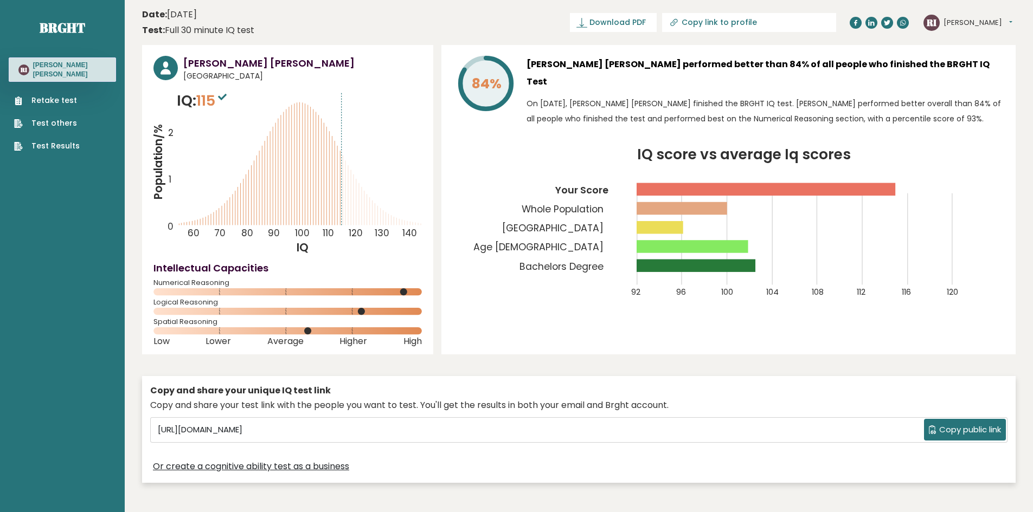
click at [949, 429] on span "Copy public link" at bounding box center [970, 430] width 62 height 12
click at [522, 383] on div "Copy and share your unique IQ test link Copy and share your test link with the …" at bounding box center [579, 429] width 874 height 107
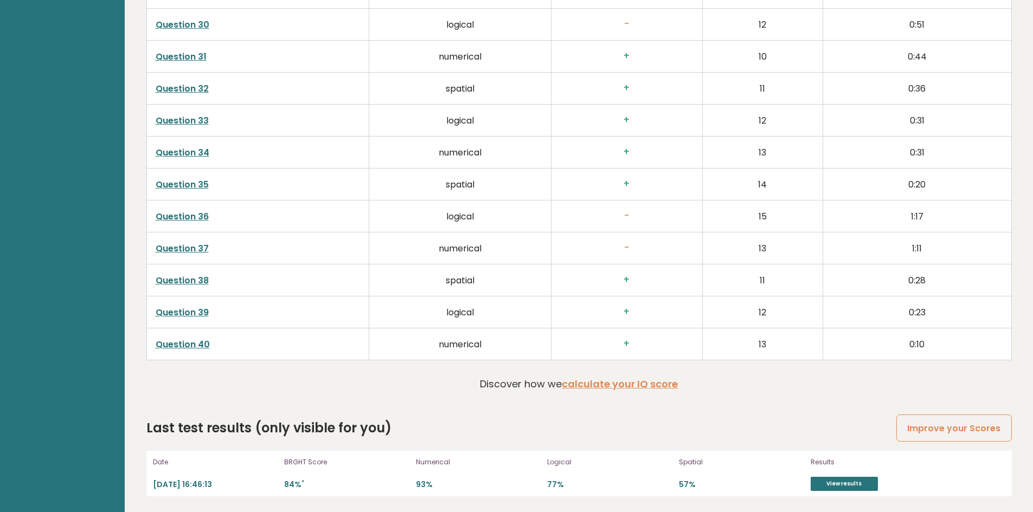
scroll to position [2766, 0]
click at [842, 485] on link "View results" at bounding box center [844, 484] width 67 height 14
